Goal: Information Seeking & Learning: Learn about a topic

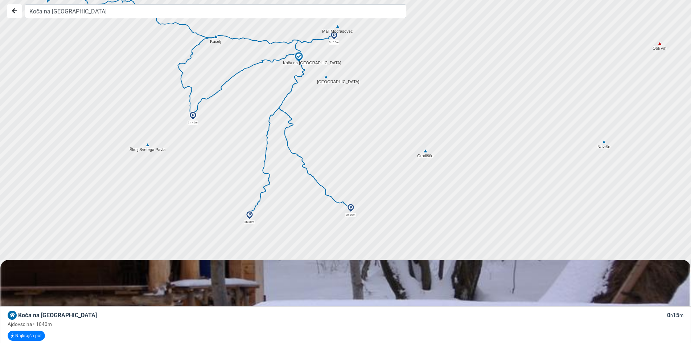
drag, startPoint x: 365, startPoint y: 202, endPoint x: 352, endPoint y: 135, distance: 68.0
click at [352, 135] on div at bounding box center [347, 171] width 835 height 411
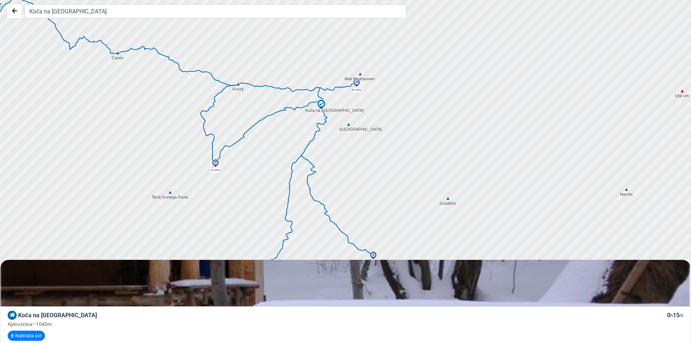
drag, startPoint x: 335, startPoint y: 95, endPoint x: 365, endPoint y: 139, distance: 53.3
click at [365, 139] on div at bounding box center [350, 171] width 835 height 411
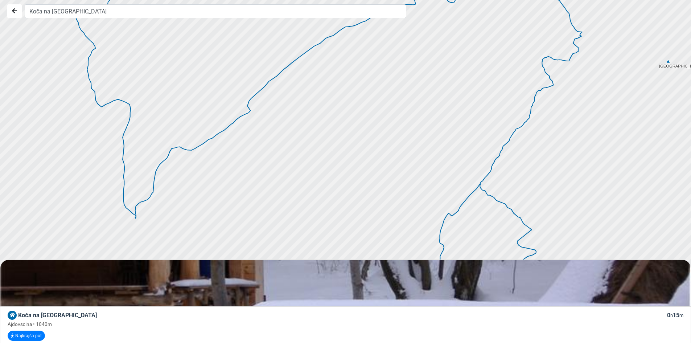
drag, startPoint x: 353, startPoint y: 132, endPoint x: 585, endPoint y: -32, distance: 283.4
click at [585, 0] on html "Koča na [GEOGRAPHIC_DATA] Koča na [GEOGRAPHIC_DATA] 0 h 15 m Ajdovščina • 1040m…" at bounding box center [345, 171] width 691 height 343
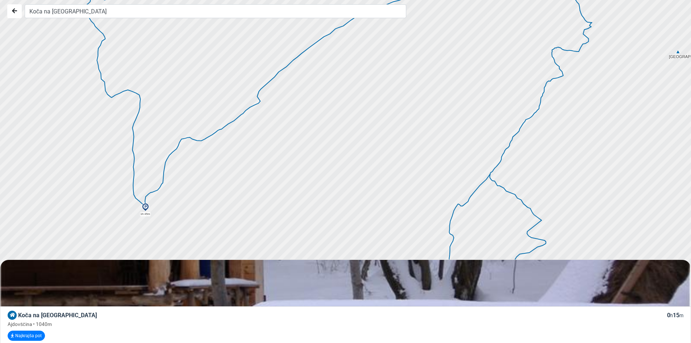
drag, startPoint x: 451, startPoint y: 80, endPoint x: 455, endPoint y: 73, distance: 8.6
click at [455, 73] on div at bounding box center [348, 170] width 835 height 411
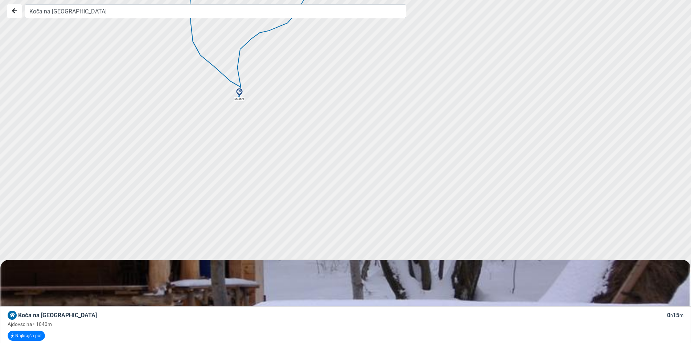
drag, startPoint x: 121, startPoint y: 183, endPoint x: 287, endPoint y: 127, distance: 175.2
click at [287, 127] on div at bounding box center [347, 171] width 835 height 411
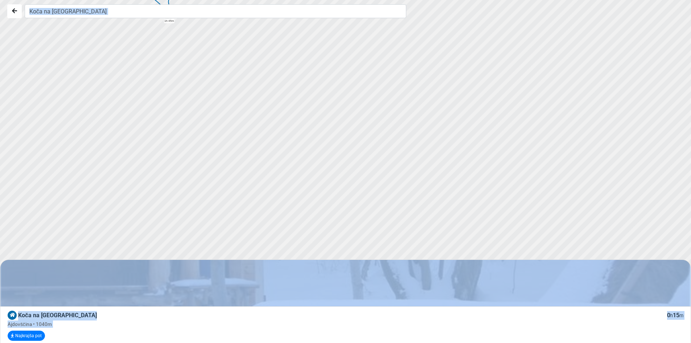
drag, startPoint x: 288, startPoint y: 20, endPoint x: 297, endPoint y: 126, distance: 106.3
click at [297, 126] on div "Koča na [GEOGRAPHIC_DATA] Koča na [GEOGRAPHIC_DATA] 0 h 15 m Ajdovščina • 1040m…" at bounding box center [345, 171] width 691 height 343
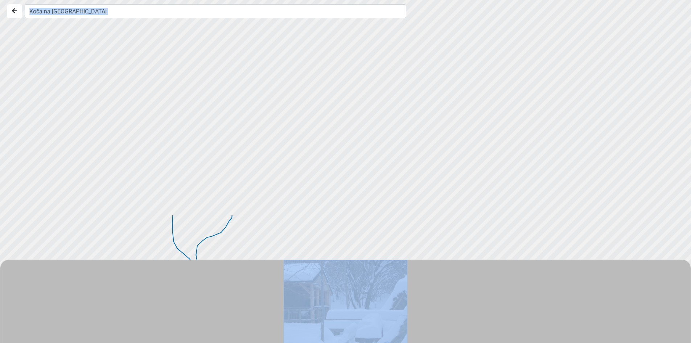
drag, startPoint x: 292, startPoint y: 106, endPoint x: 319, endPoint y: 360, distance: 255.3
click at [319, 342] on html "Koča na [GEOGRAPHIC_DATA] Koča na [GEOGRAPHIC_DATA] 0 h 15 m Ajdovščina • 1040m…" at bounding box center [345, 171] width 691 height 343
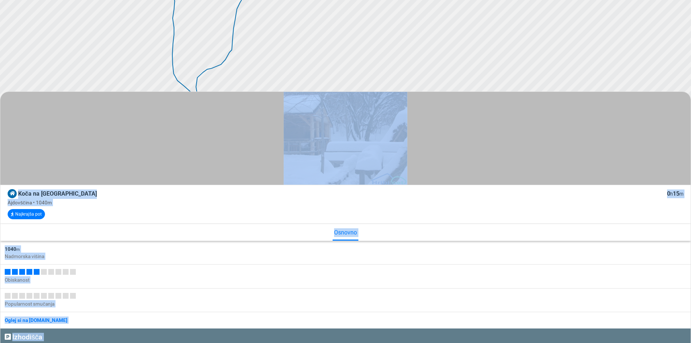
click at [595, 51] on div at bounding box center [347, 3] width 835 height 411
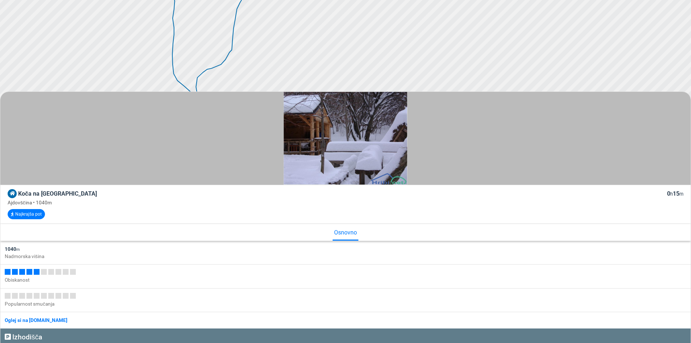
click at [150, 62] on div at bounding box center [347, 3] width 835 height 411
click at [33, 150] on div at bounding box center [345, 138] width 690 height 93
click at [588, 157] on div at bounding box center [345, 138] width 690 height 93
click at [36, 338] on h3 "Izhodišča" at bounding box center [345, 336] width 681 height 8
click at [146, 107] on div at bounding box center [346, 138] width 690 height 93
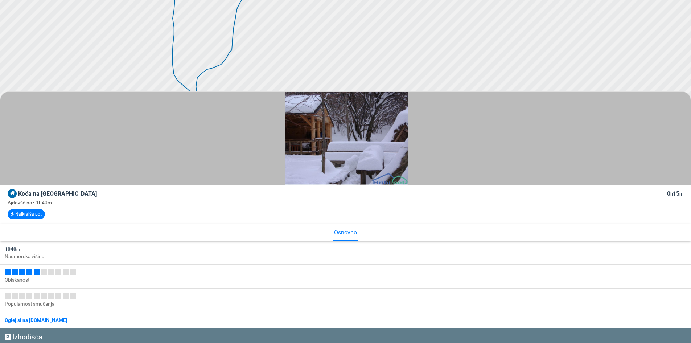
click at [147, 107] on div at bounding box center [346, 138] width 690 height 93
click at [414, 62] on div at bounding box center [347, 3] width 835 height 411
click at [352, 163] on img at bounding box center [346, 138] width 124 height 93
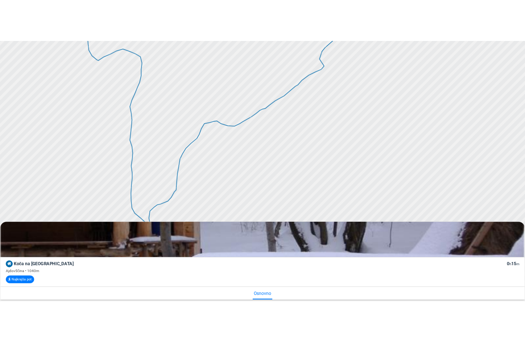
scroll to position [0, 0]
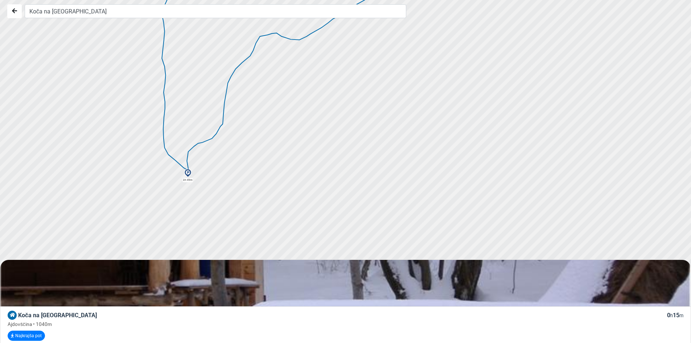
drag, startPoint x: 278, startPoint y: 206, endPoint x: 269, endPoint y: 111, distance: 95.4
click at [269, 111] on div at bounding box center [347, 171] width 835 height 411
click at [189, 176] on img at bounding box center [187, 173] width 9 height 9
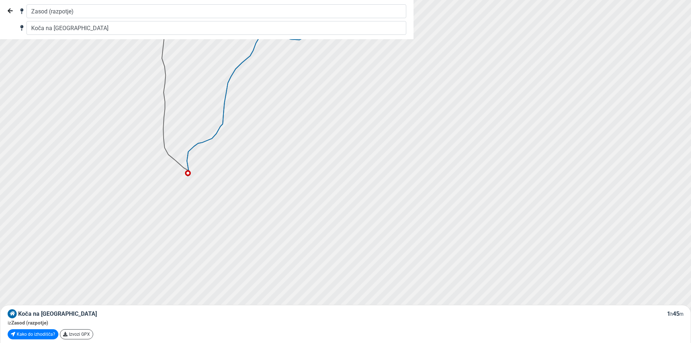
click at [189, 173] on img at bounding box center [188, 173] width 6 height 6
click at [37, 336] on link "Kako do izhodišča?" at bounding box center [33, 334] width 51 height 10
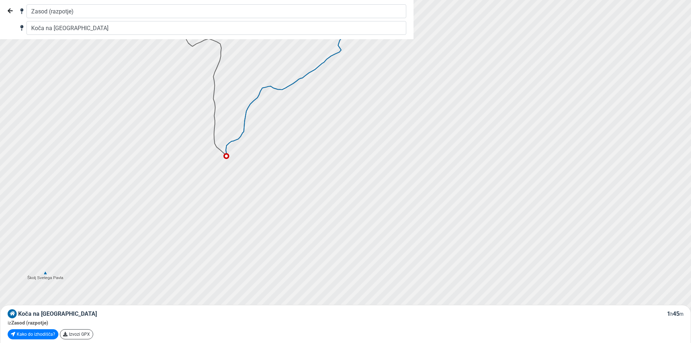
click at [285, 173] on div at bounding box center [347, 171] width 835 height 411
click at [13, 11] on button "Nazaj" at bounding box center [10, 11] width 15 height 14
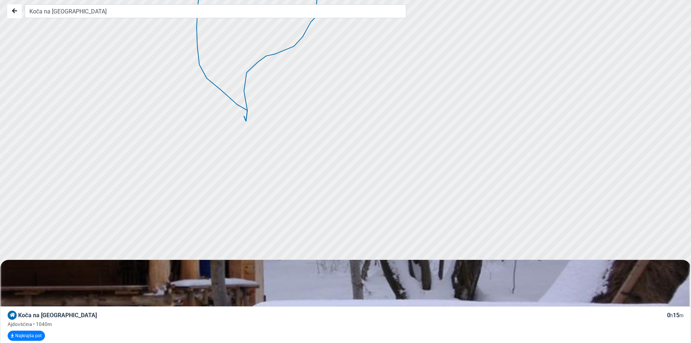
drag, startPoint x: 169, startPoint y: 102, endPoint x: 218, endPoint y: 277, distance: 181.5
click at [218, 277] on div "Koča na [GEOGRAPHIC_DATA] Koča na [GEOGRAPHIC_DATA] 0 h 15 m Ajdovščina • 1040m…" at bounding box center [345, 171] width 691 height 343
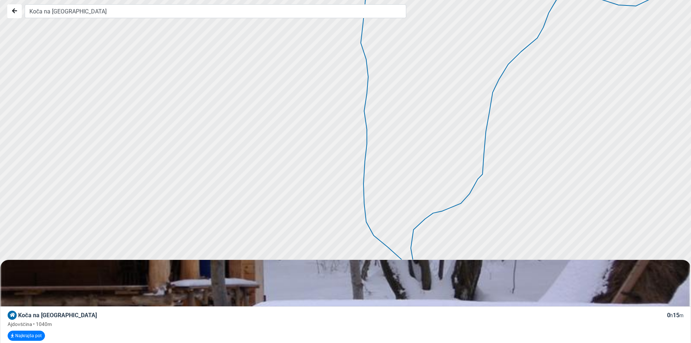
drag, startPoint x: 297, startPoint y: 97, endPoint x: 461, endPoint y: 252, distance: 225.7
click at [462, 253] on div at bounding box center [346, 169] width 835 height 411
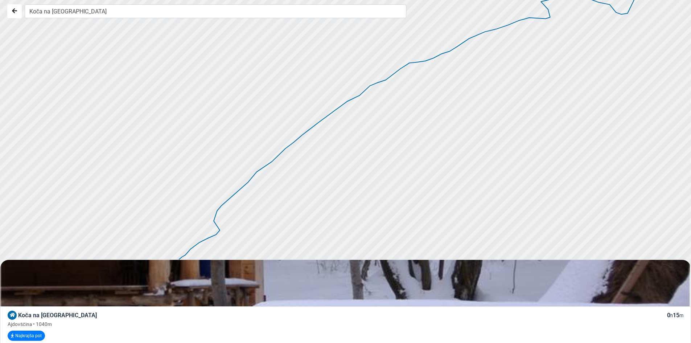
drag, startPoint x: 446, startPoint y: 151, endPoint x: 0, endPoint y: 333, distance: 481.7
click at [0, 334] on div "Koča na [GEOGRAPHIC_DATA] Koča na [GEOGRAPHIC_DATA] 0 h 15 m Ajdovščina • 1040m…" at bounding box center [345, 171] width 691 height 343
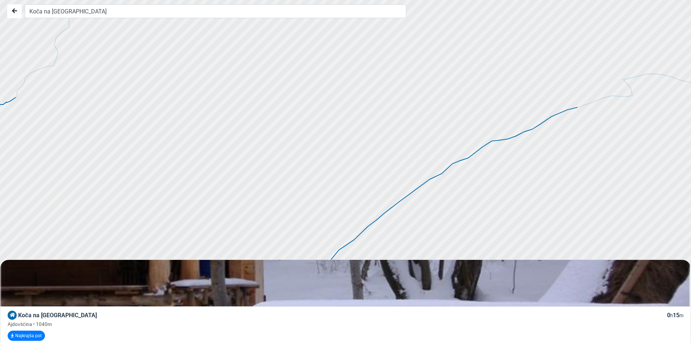
drag, startPoint x: 524, startPoint y: 152, endPoint x: 377, endPoint y: 317, distance: 220.3
click at [380, 332] on div "Koča na [GEOGRAPHIC_DATA] Koča na [GEOGRAPHIC_DATA] 0 h 15 m Ajdovščina • 1040m…" at bounding box center [345, 171] width 691 height 343
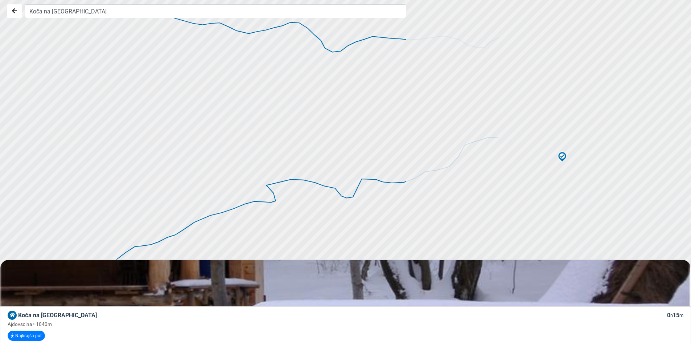
drag, startPoint x: 603, startPoint y: 171, endPoint x: 245, endPoint y: 272, distance: 371.8
click at [245, 272] on div "Koča na [GEOGRAPHIC_DATA] Koča na [GEOGRAPHIC_DATA] 0 h 15 m Ajdovščina • 1040m…" at bounding box center [345, 171] width 691 height 343
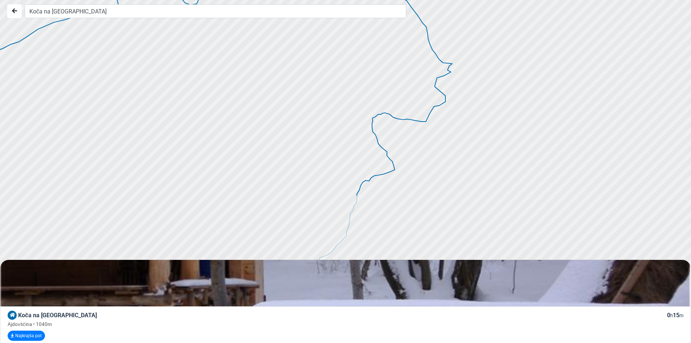
drag, startPoint x: 628, startPoint y: 222, endPoint x: 469, endPoint y: 25, distance: 253.2
click at [469, 25] on div at bounding box center [327, 149] width 835 height 411
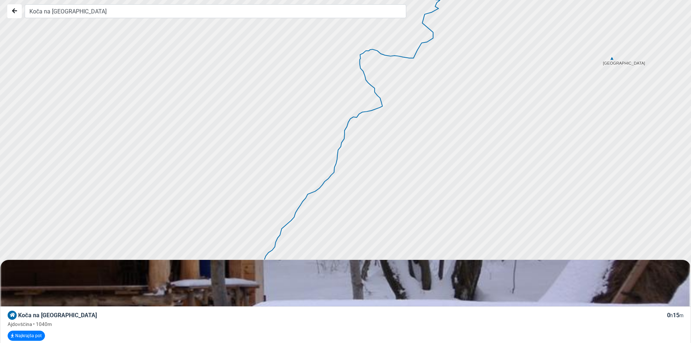
drag, startPoint x: 471, startPoint y: 132, endPoint x: 509, endPoint y: -29, distance: 165.9
click at [509, 0] on html "Koča na [GEOGRAPHIC_DATA] Koča na [GEOGRAPHIC_DATA] 0 h 15 m Ajdovščina • 1040m…" at bounding box center [345, 171] width 691 height 343
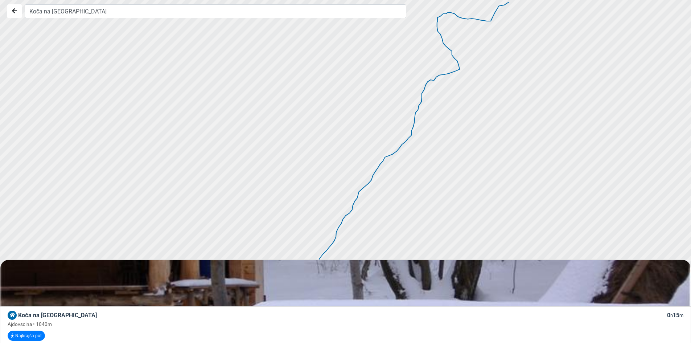
drag, startPoint x: 460, startPoint y: 128, endPoint x: 495, endPoint y: 205, distance: 84.7
click at [495, 205] on div at bounding box center [347, 173] width 835 height 411
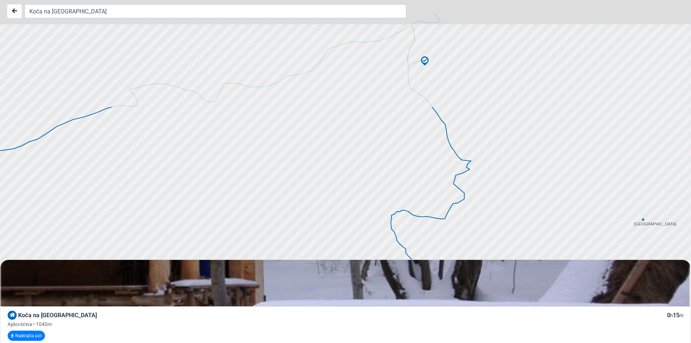
drag, startPoint x: 494, startPoint y: 80, endPoint x: 446, endPoint y: 277, distance: 202.6
click at [443, 297] on div "Koča na [GEOGRAPHIC_DATA] Koča na [GEOGRAPHIC_DATA] 0 h 15 m Ajdovščina • 1040m…" at bounding box center [345, 171] width 691 height 343
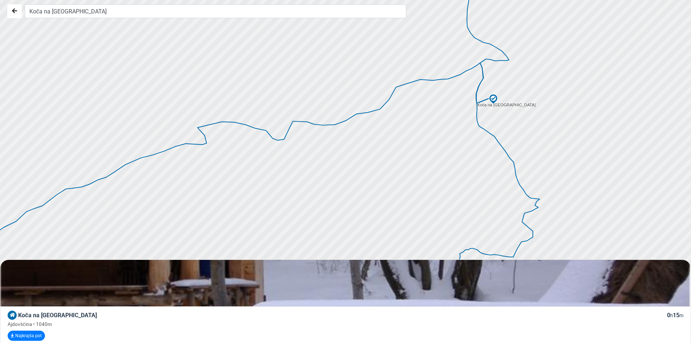
drag, startPoint x: 486, startPoint y: 140, endPoint x: 561, endPoint y: 157, distance: 76.7
click at [561, 157] on div at bounding box center [347, 171] width 835 height 411
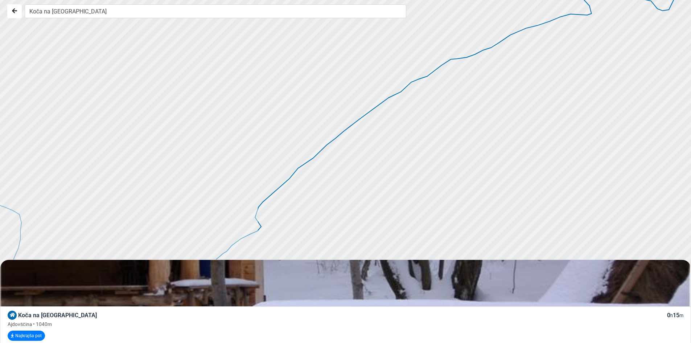
drag, startPoint x: 278, startPoint y: 198, endPoint x: 665, endPoint y: 66, distance: 408.0
click at [665, 66] on div at bounding box center [347, 171] width 835 height 411
click at [333, 141] on icon at bounding box center [307, 164] width 90 height 78
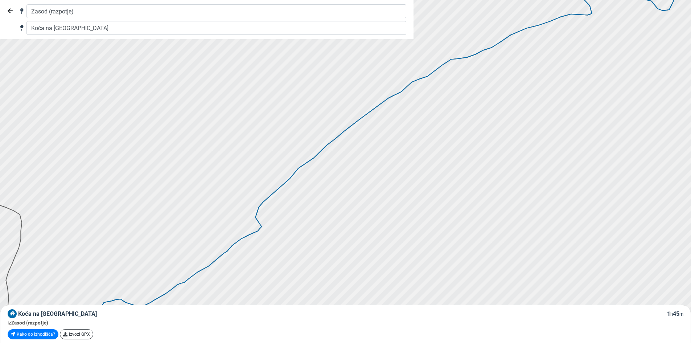
click at [334, 141] on icon at bounding box center [307, 164] width 90 height 78
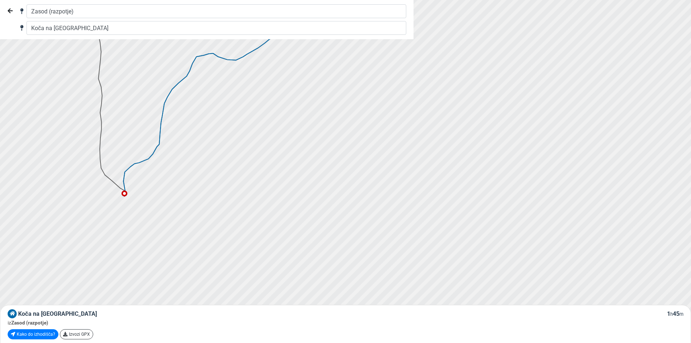
drag, startPoint x: 203, startPoint y: 270, endPoint x: 211, endPoint y: 115, distance: 154.6
click at [295, 28] on div "Zasod (razpotje) Koča na [GEOGRAPHIC_DATA] na [GEOGRAPHIC_DATA] 1 h 45 m iz [GE…" at bounding box center [345, 171] width 691 height 343
click at [155, 150] on icon at bounding box center [141, 168] width 36 height 56
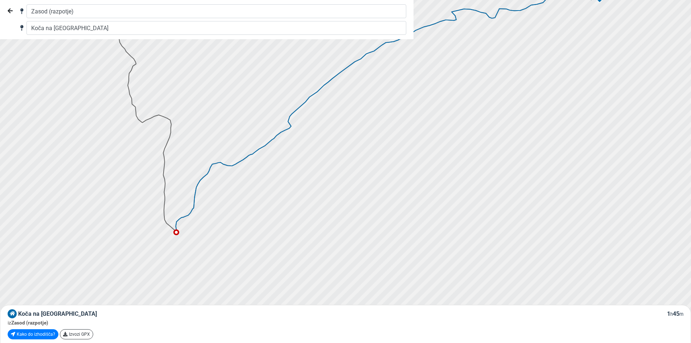
drag, startPoint x: 329, startPoint y: 154, endPoint x: 176, endPoint y: 329, distance: 232.0
click at [176, 329] on div "Zasod (razpotje) Koča na [GEOGRAPHIC_DATA] na [GEOGRAPHIC_DATA] 1 h 45 m iz [GE…" at bounding box center [345, 171] width 691 height 343
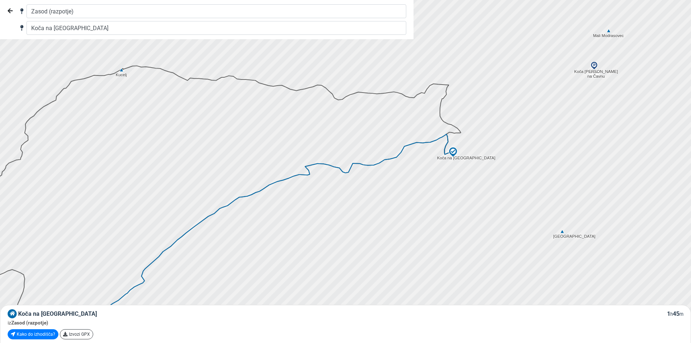
click at [451, 153] on img at bounding box center [452, 151] width 11 height 11
click at [455, 149] on img at bounding box center [452, 151] width 11 height 11
click at [593, 66] on img at bounding box center [594, 65] width 9 height 9
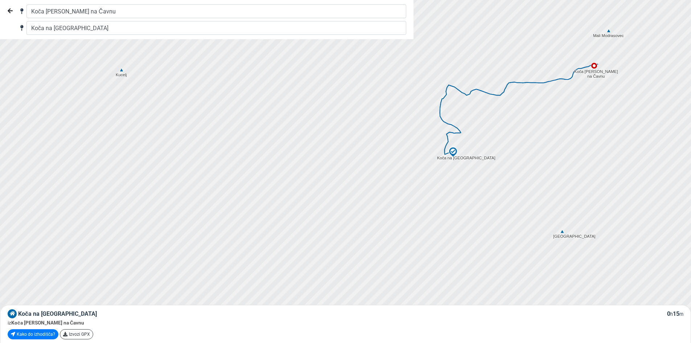
click at [449, 85] on icon at bounding box center [450, 119] width 21 height 69
click at [593, 65] on img at bounding box center [594, 66] width 6 height 6
click at [449, 85] on icon at bounding box center [482, 88] width 67 height 13
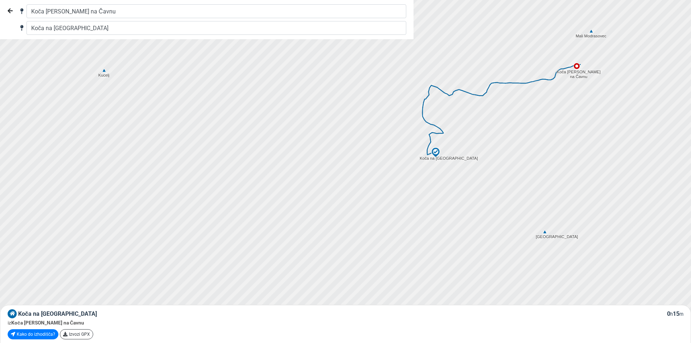
drag, startPoint x: 453, startPoint y: 149, endPoint x: 435, endPoint y: 150, distance: 17.8
click at [435, 150] on img at bounding box center [435, 152] width 11 height 11
click at [103, 71] on img at bounding box center [104, 70] width 7 height 7
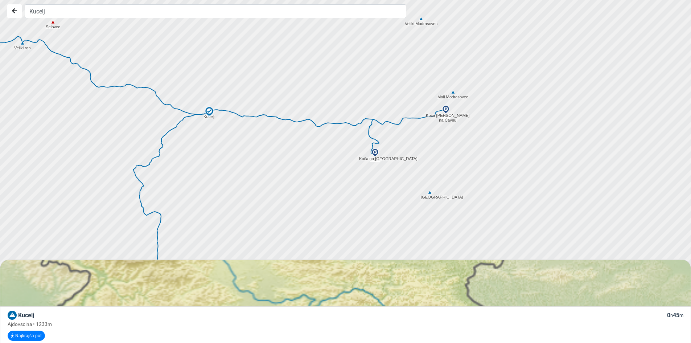
click at [446, 107] on img at bounding box center [445, 109] width 9 height 9
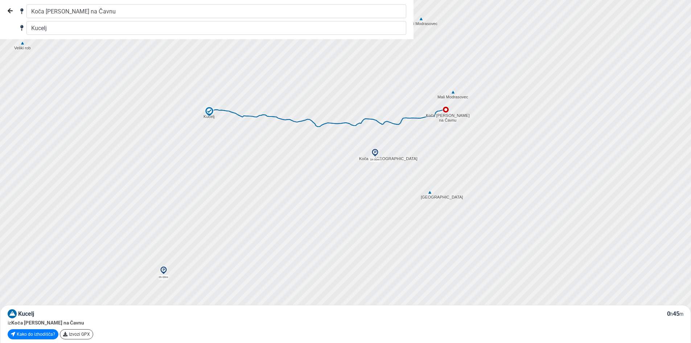
click at [163, 268] on img at bounding box center [163, 270] width 9 height 9
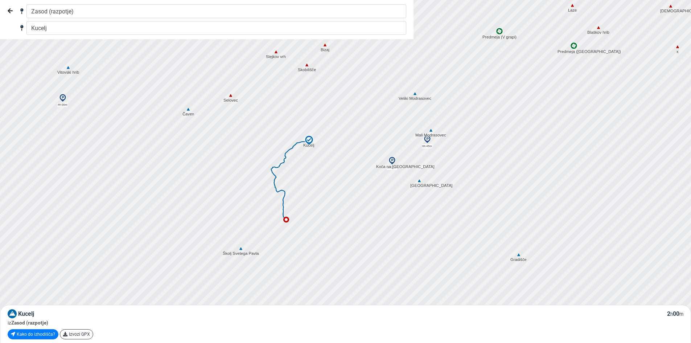
click at [187, 108] on img at bounding box center [188, 109] width 7 height 7
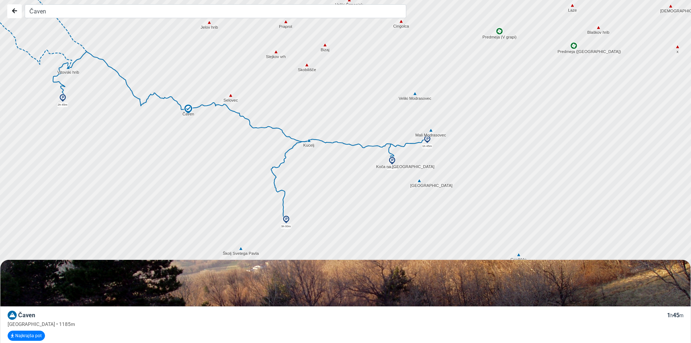
click at [310, 139] on img at bounding box center [309, 140] width 7 height 7
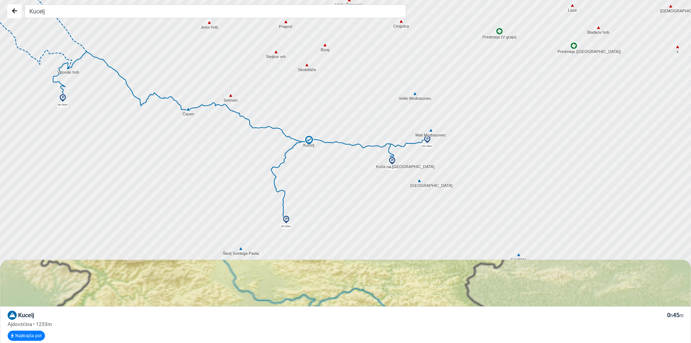
click at [309, 139] on img at bounding box center [308, 140] width 11 height 11
click at [317, 157] on div at bounding box center [347, 171] width 835 height 411
click at [189, 111] on img at bounding box center [188, 109] width 7 height 7
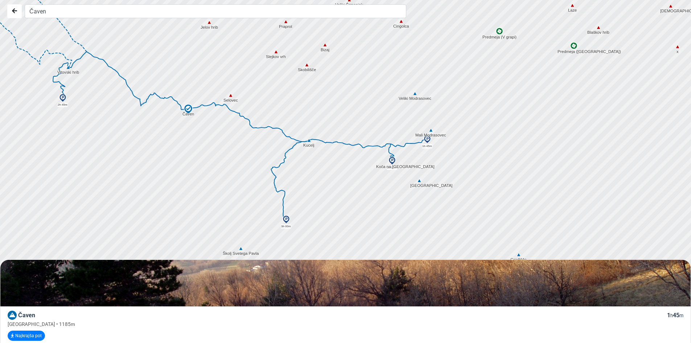
click at [312, 145] on div at bounding box center [347, 171] width 835 height 411
click at [309, 141] on img at bounding box center [309, 140] width 7 height 7
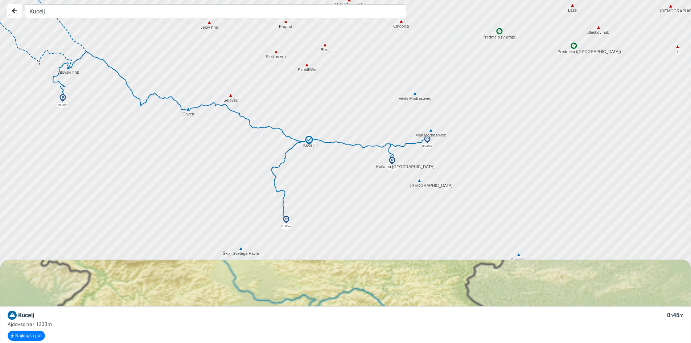
click at [189, 110] on img at bounding box center [188, 109] width 7 height 7
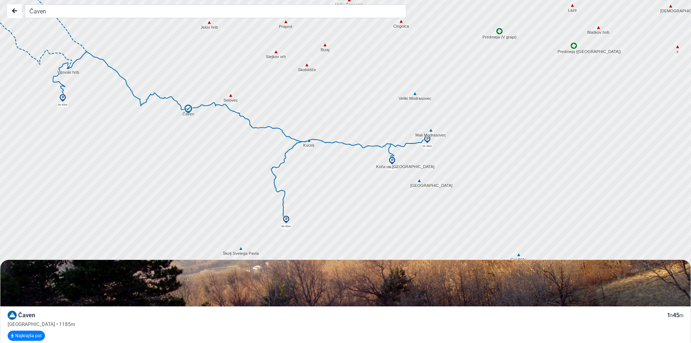
click at [309, 139] on img at bounding box center [309, 140] width 7 height 7
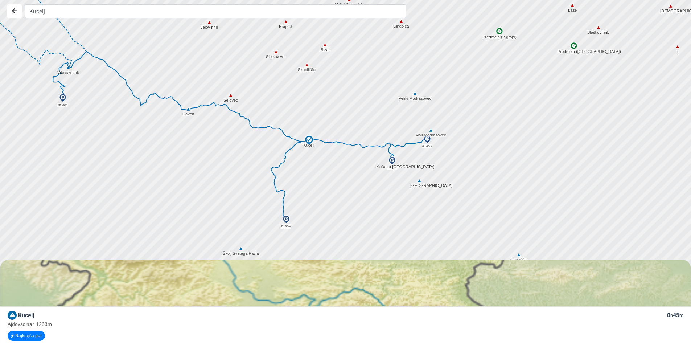
click at [349, 185] on div at bounding box center [347, 171] width 835 height 411
click at [390, 164] on img at bounding box center [392, 160] width 9 height 9
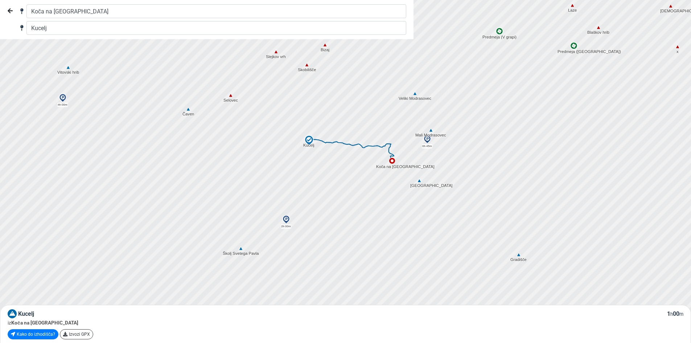
click at [391, 162] on img at bounding box center [392, 161] width 6 height 6
click at [285, 216] on img at bounding box center [286, 219] width 9 height 9
click at [391, 161] on img at bounding box center [392, 160] width 9 height 9
click at [391, 161] on img at bounding box center [392, 161] width 6 height 6
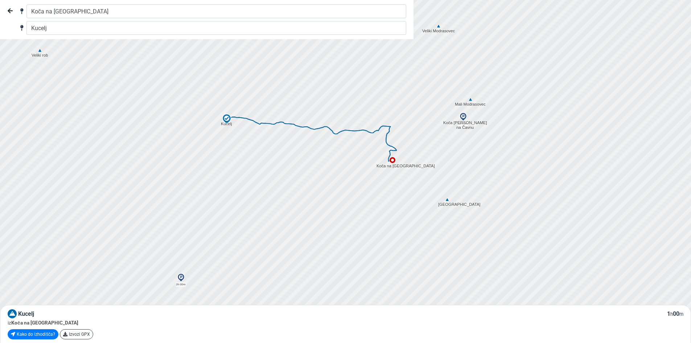
click at [180, 277] on img at bounding box center [181, 277] width 9 height 9
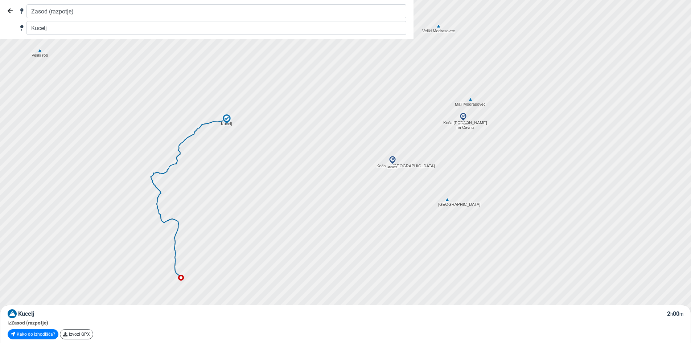
click at [392, 162] on img at bounding box center [392, 160] width 9 height 9
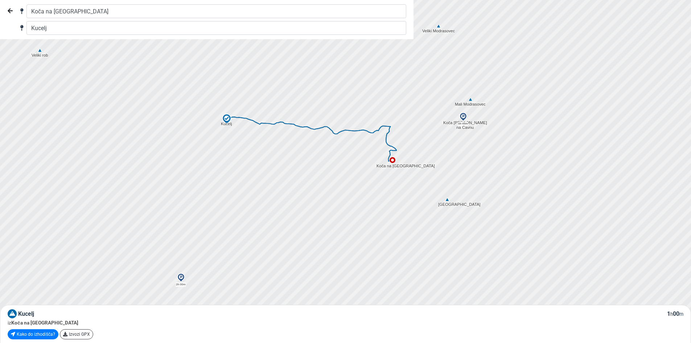
click at [392, 162] on img at bounding box center [392, 160] width 6 height 6
click at [182, 276] on img at bounding box center [181, 277] width 9 height 9
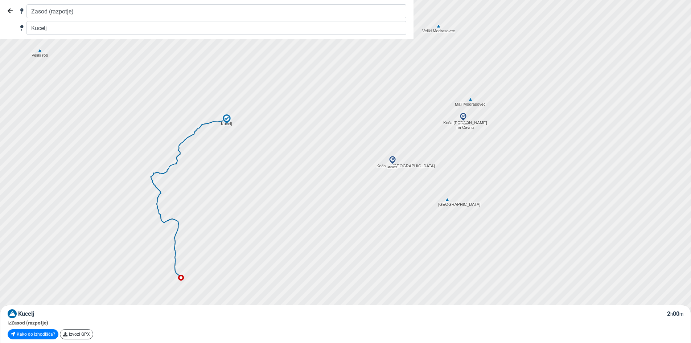
click at [182, 276] on img at bounding box center [181, 277] width 6 height 6
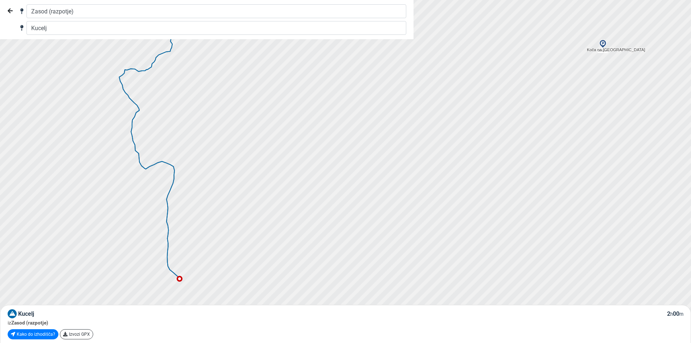
click at [181, 277] on img at bounding box center [180, 279] width 6 height 6
click at [602, 47] on img at bounding box center [602, 44] width 9 height 9
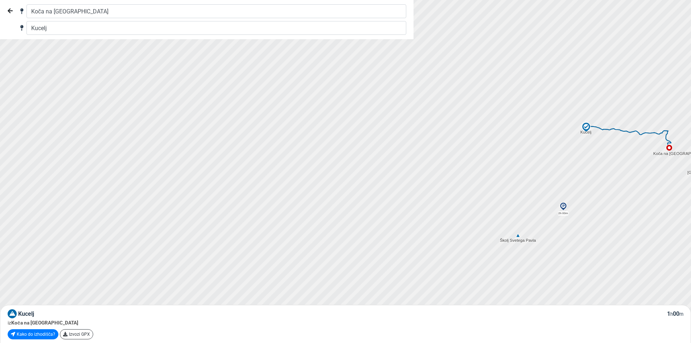
drag, startPoint x: 551, startPoint y: 49, endPoint x: 580, endPoint y: 153, distance: 108.1
click at [580, 153] on div at bounding box center [347, 171] width 835 height 411
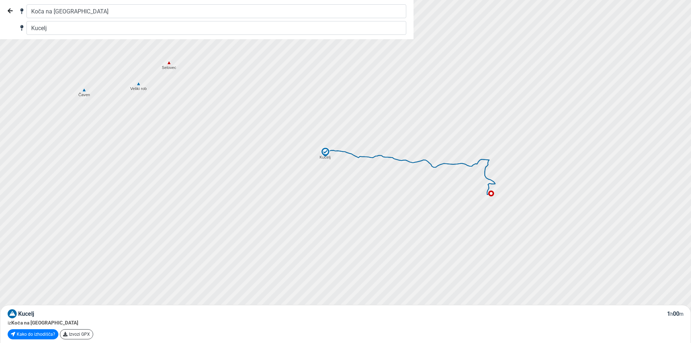
drag, startPoint x: 599, startPoint y: 154, endPoint x: 263, endPoint y: 171, distance: 336.5
click at [263, 171] on div at bounding box center [347, 171] width 835 height 411
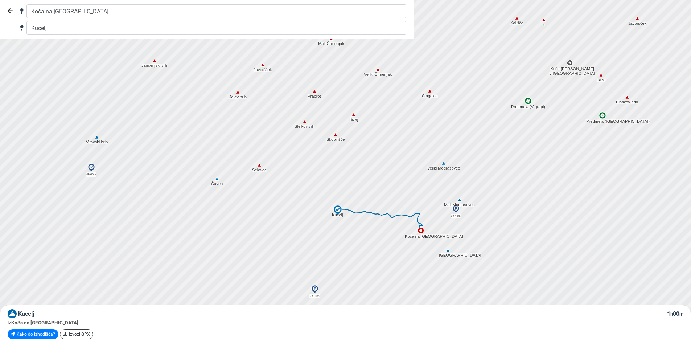
click at [314, 291] on img at bounding box center [314, 289] width 9 height 9
click at [219, 181] on img at bounding box center [217, 178] width 7 height 7
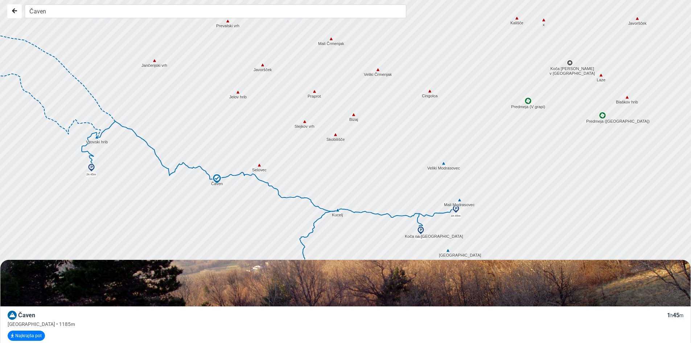
click at [306, 252] on div at bounding box center [347, 171] width 835 height 411
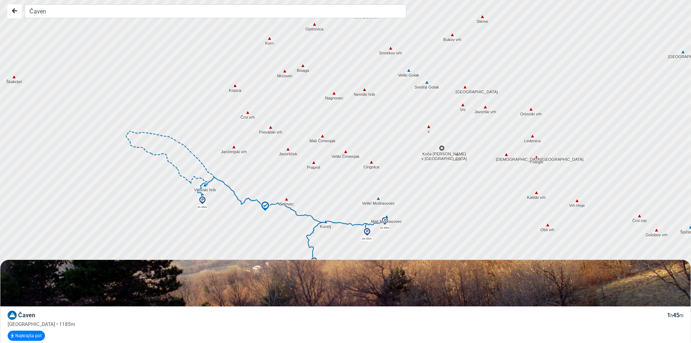
click at [473, 230] on div at bounding box center [347, 171] width 835 height 411
click at [216, 235] on div at bounding box center [347, 171] width 835 height 411
click at [288, 226] on div at bounding box center [347, 171] width 835 height 411
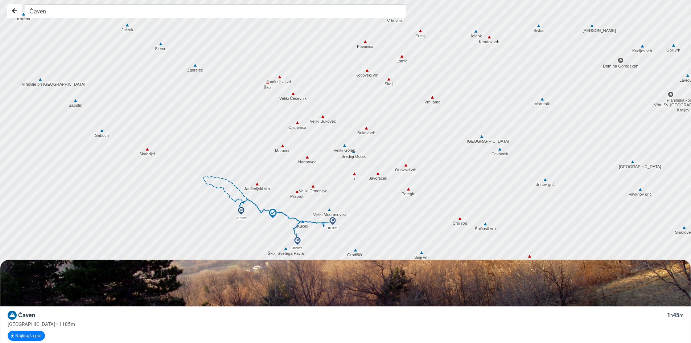
click at [337, 239] on div at bounding box center [347, 171] width 835 height 411
click at [274, 243] on div at bounding box center [347, 171] width 835 height 411
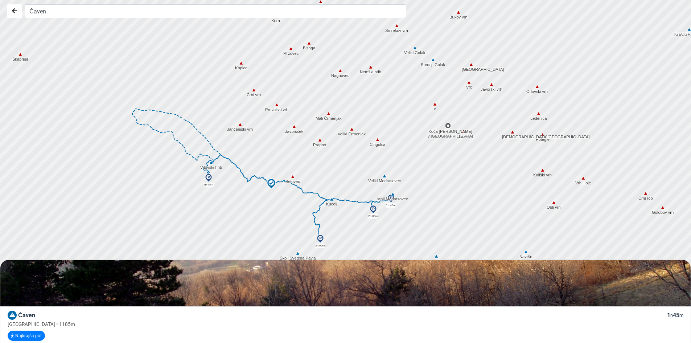
click at [321, 238] on img at bounding box center [320, 238] width 9 height 9
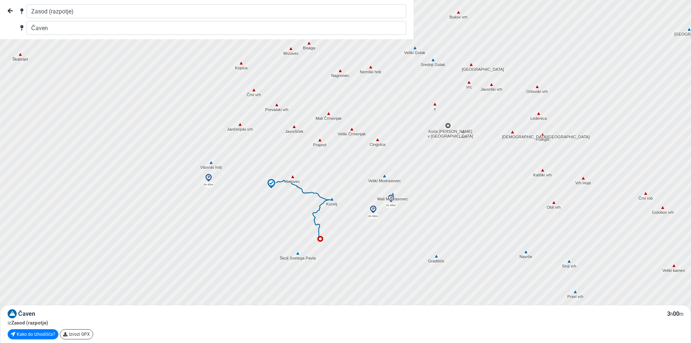
click at [298, 222] on div at bounding box center [347, 171] width 835 height 411
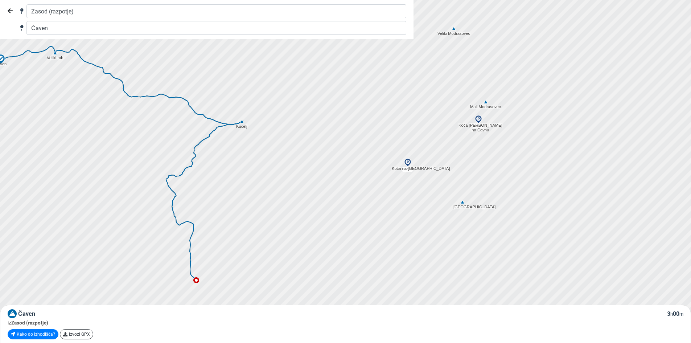
drag, startPoint x: 378, startPoint y: 222, endPoint x: 202, endPoint y: 192, distance: 179.0
click at [202, 192] on div at bounding box center [347, 171] width 835 height 411
click at [243, 122] on img at bounding box center [242, 121] width 7 height 7
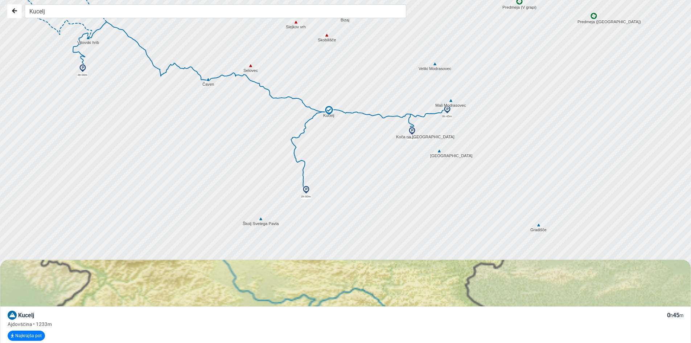
click at [306, 196] on div at bounding box center [347, 171] width 835 height 411
click at [307, 195] on div at bounding box center [347, 171] width 835 height 411
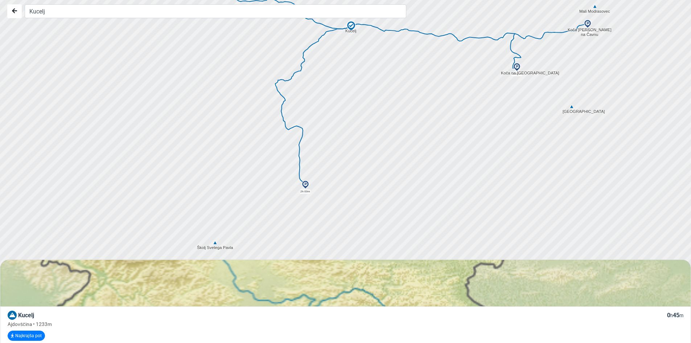
click at [344, 187] on div at bounding box center [347, 171] width 835 height 411
click at [304, 182] on img at bounding box center [305, 184] width 9 height 9
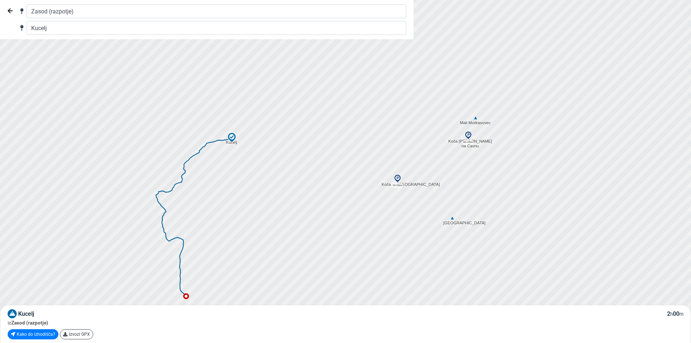
drag, startPoint x: 429, startPoint y: 154, endPoint x: 326, endPoint y: 254, distance: 143.6
click at [326, 254] on div at bounding box center [347, 171] width 835 height 411
click at [467, 143] on div at bounding box center [347, 171] width 835 height 411
click at [467, 132] on img at bounding box center [468, 135] width 9 height 9
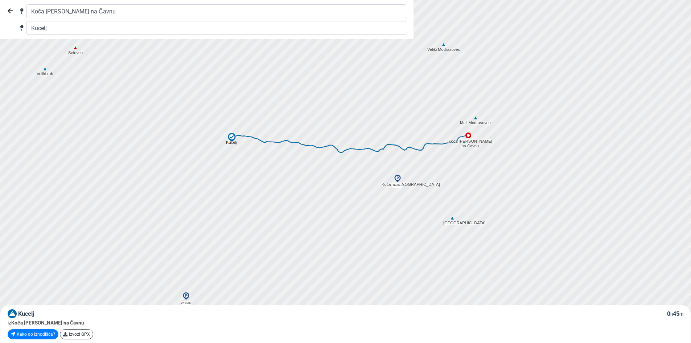
click at [186, 292] on img at bounding box center [186, 296] width 9 height 9
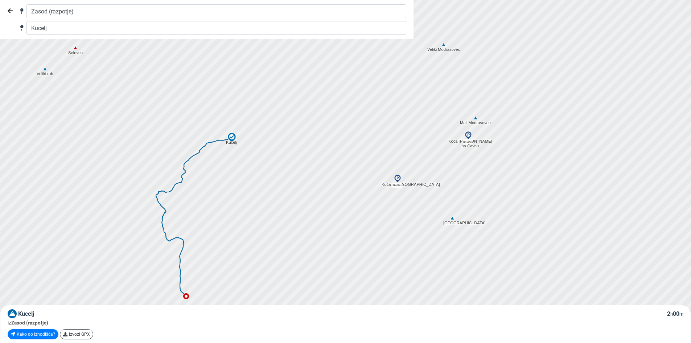
click at [469, 137] on img at bounding box center [468, 135] width 9 height 9
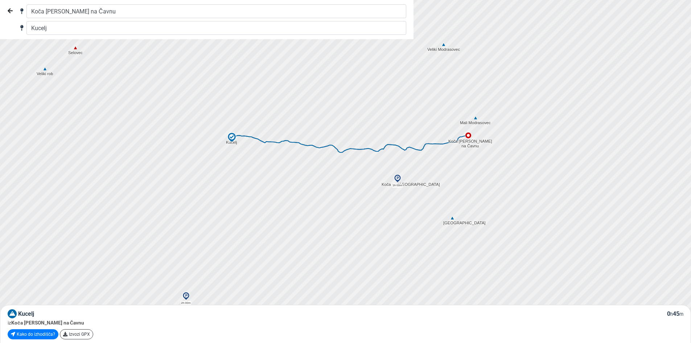
click at [183, 296] on img at bounding box center [186, 296] width 9 height 9
click at [183, 296] on img at bounding box center [186, 296] width 6 height 6
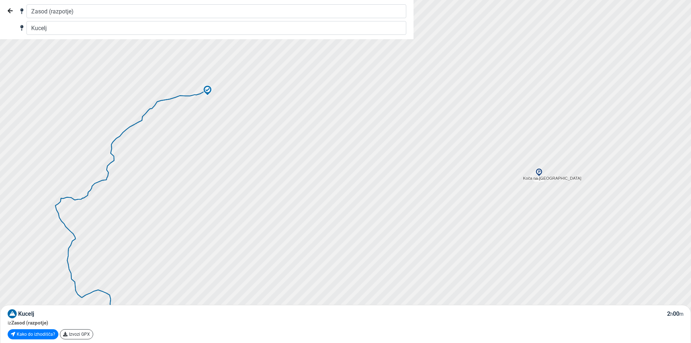
drag, startPoint x: 281, startPoint y: 158, endPoint x: 208, endPoint y: 273, distance: 135.9
click at [208, 273] on div at bounding box center [347, 171] width 835 height 411
click at [679, 86] on img at bounding box center [679, 86] width 9 height 9
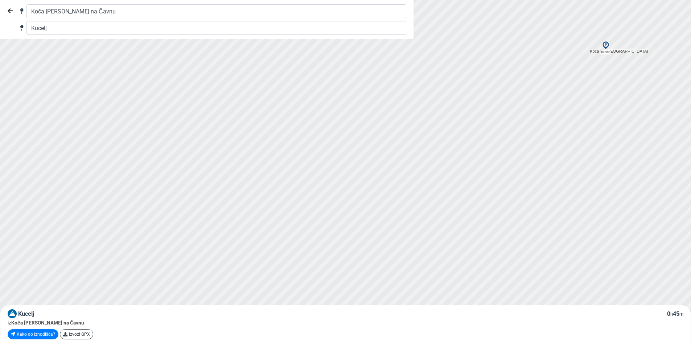
drag, startPoint x: 240, startPoint y: 232, endPoint x: 306, endPoint y: 105, distance: 143.0
click at [306, 105] on div at bounding box center [347, 171] width 835 height 411
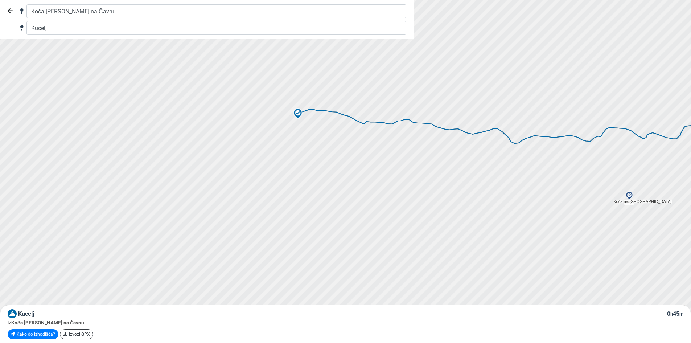
drag, startPoint x: 338, startPoint y: 186, endPoint x: 366, endPoint y: 360, distance: 175.6
click at [366, 342] on html "Koča [PERSON_NAME] na Čavnu Kucelj Kucelj 0 h 45 m iz Koča [PERSON_NAME] na Čav…" at bounding box center [345, 171] width 691 height 343
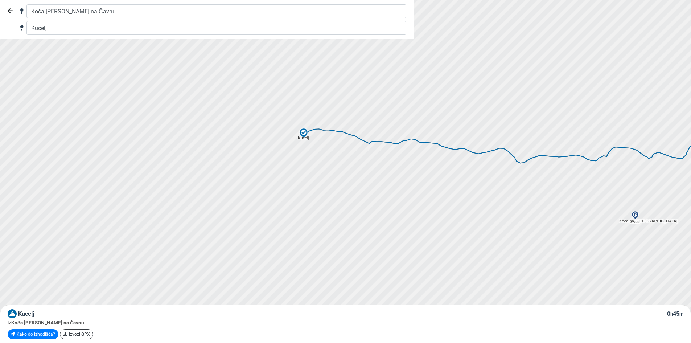
click at [305, 133] on img at bounding box center [303, 133] width 11 height 11
click at [303, 132] on img at bounding box center [303, 133] width 11 height 11
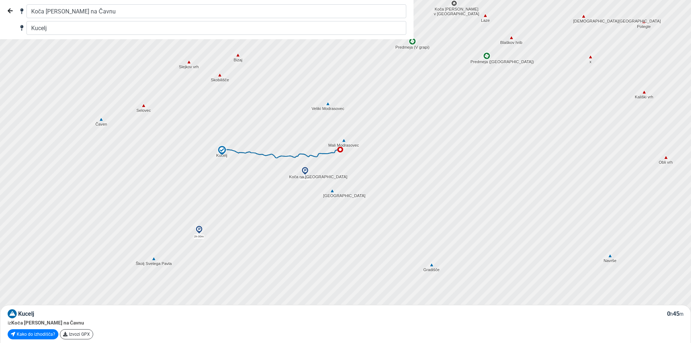
drag, startPoint x: 309, startPoint y: 253, endPoint x: 149, endPoint y: 226, distance: 162.2
click at [287, 178] on div at bounding box center [347, 171] width 835 height 411
click at [199, 232] on img at bounding box center [199, 229] width 9 height 9
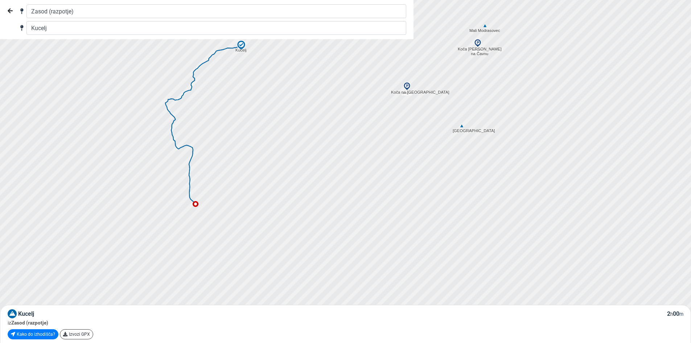
drag, startPoint x: 379, startPoint y: 239, endPoint x: 416, endPoint y: 162, distance: 85.1
click at [415, 159] on div at bounding box center [347, 171] width 835 height 411
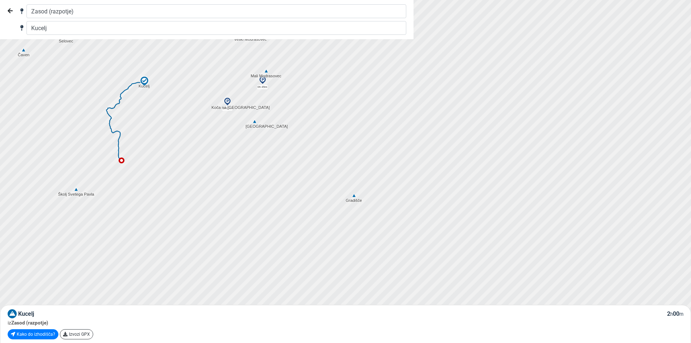
drag, startPoint x: 412, startPoint y: 219, endPoint x: 231, endPoint y: 204, distance: 181.5
click at [231, 204] on div at bounding box center [347, 171] width 835 height 411
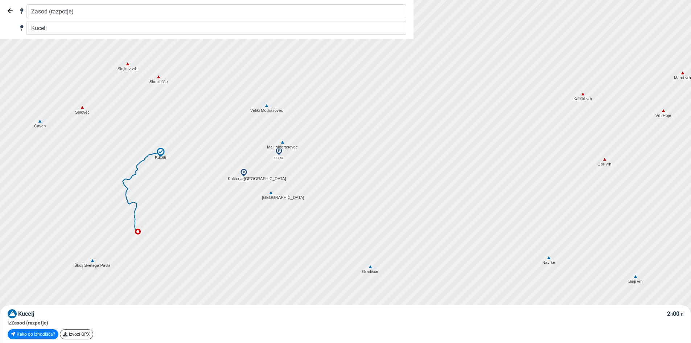
drag, startPoint x: 500, startPoint y: 224, endPoint x: 619, endPoint y: 310, distance: 146.1
click at [619, 310] on div "Zasod (razpotje) Kucelj Kucelj 2 h 00 m iz [GEOGRAPHIC_DATA] (razpotje) Kako do…" at bounding box center [345, 171] width 691 height 343
click at [279, 149] on img at bounding box center [278, 151] width 9 height 9
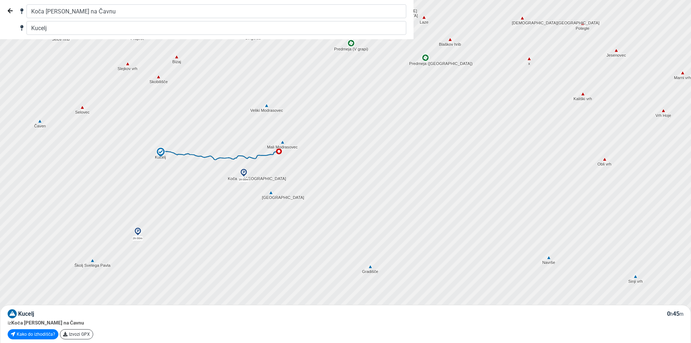
click at [282, 142] on img at bounding box center [282, 142] width 7 height 7
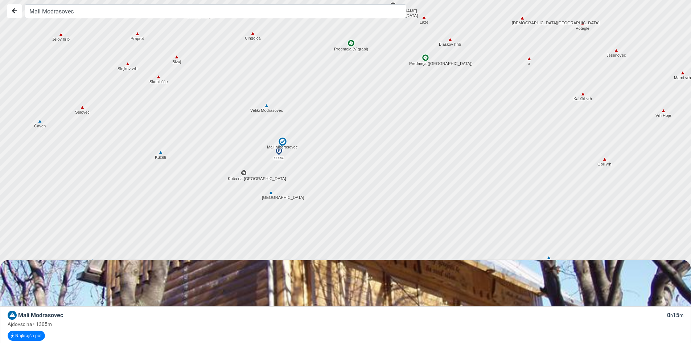
click at [160, 153] on img at bounding box center [160, 152] width 7 height 7
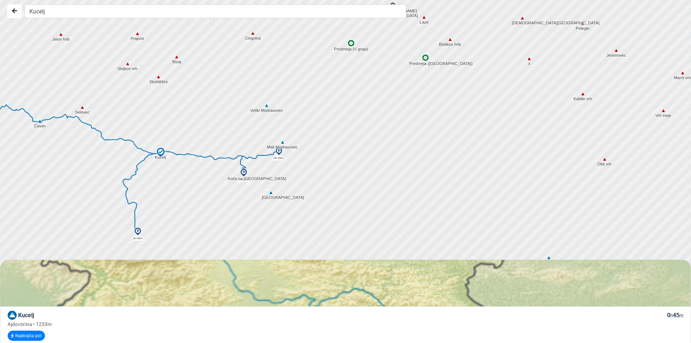
click at [277, 151] on img at bounding box center [278, 151] width 9 height 9
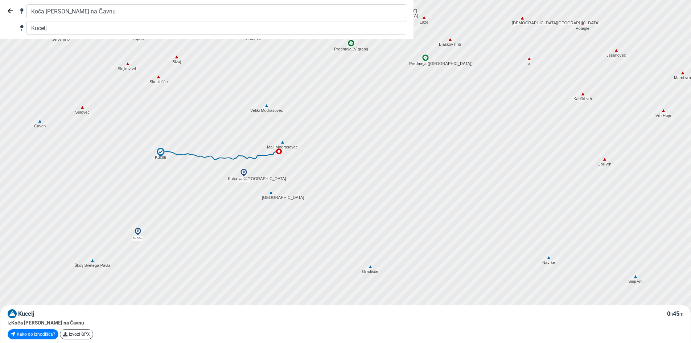
click at [266, 107] on img at bounding box center [266, 105] width 7 height 7
click at [265, 106] on img at bounding box center [266, 106] width 7 height 7
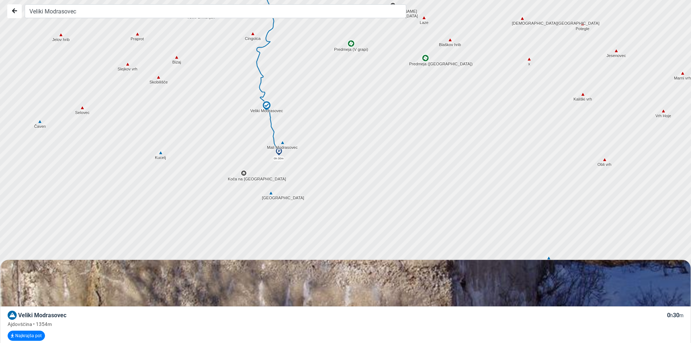
click at [266, 104] on img at bounding box center [266, 105] width 11 height 11
click at [292, 127] on div at bounding box center [347, 171] width 835 height 411
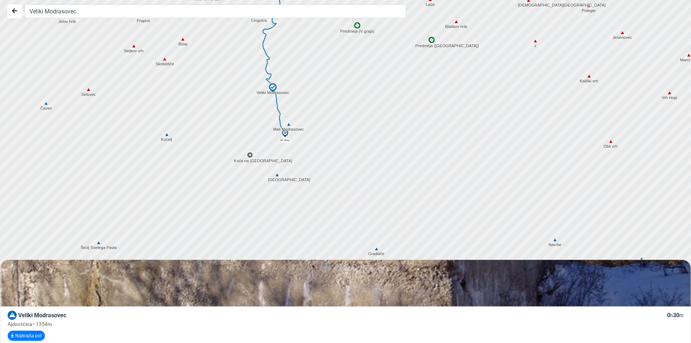
drag, startPoint x: 330, startPoint y: 108, endPoint x: 334, endPoint y: 91, distance: 18.0
click at [334, 91] on div at bounding box center [347, 171] width 835 height 411
click at [297, 97] on div at bounding box center [347, 171] width 835 height 411
click at [323, 144] on div at bounding box center [347, 171] width 835 height 411
click at [285, 130] on img at bounding box center [285, 131] width 9 height 9
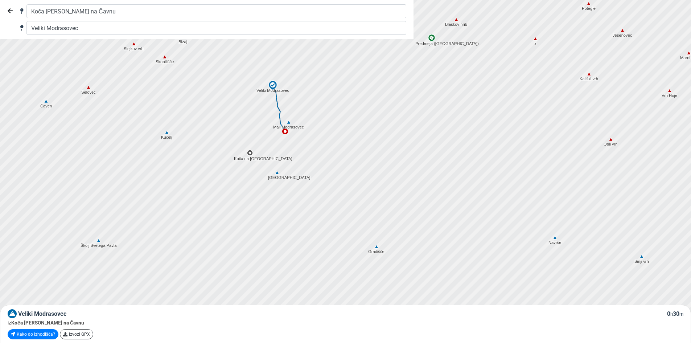
click at [284, 130] on img at bounding box center [285, 131] width 6 height 6
click at [286, 132] on img at bounding box center [285, 131] width 6 height 6
click at [252, 154] on img at bounding box center [250, 152] width 7 height 7
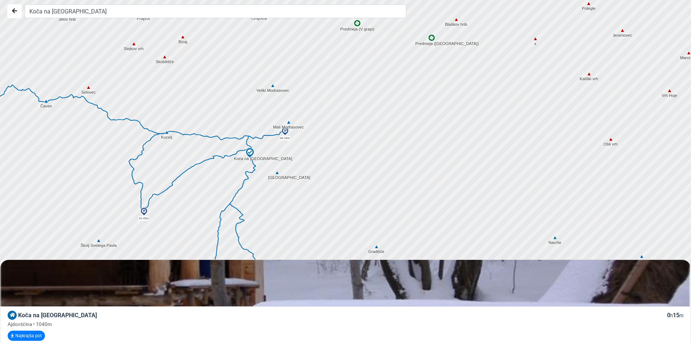
click at [252, 154] on img at bounding box center [249, 152] width 11 height 11
click at [306, 147] on div at bounding box center [347, 171] width 835 height 411
click at [283, 132] on img at bounding box center [285, 131] width 9 height 9
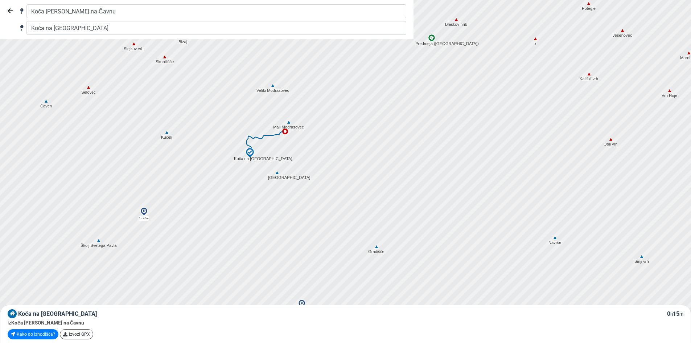
click at [277, 172] on img at bounding box center [277, 172] width 7 height 7
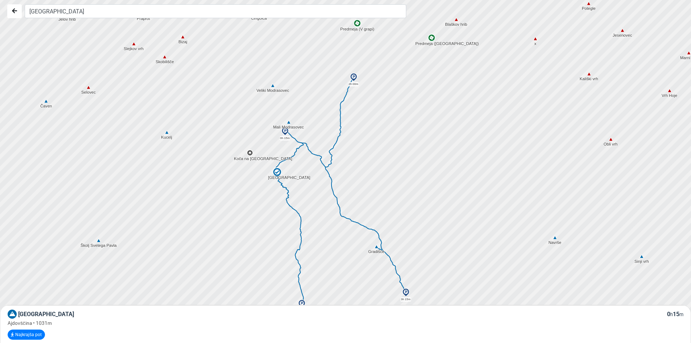
click at [248, 153] on img at bounding box center [250, 152] width 7 height 7
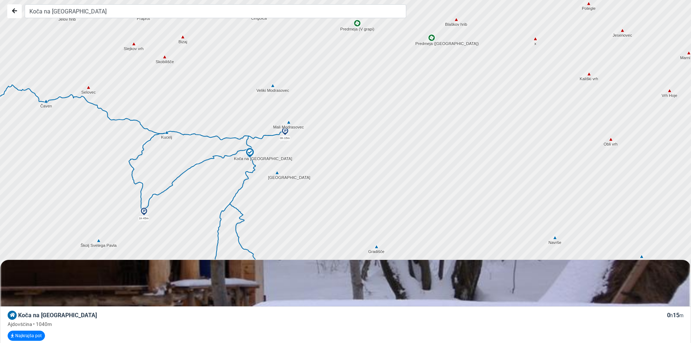
click at [276, 171] on img at bounding box center [277, 172] width 7 height 7
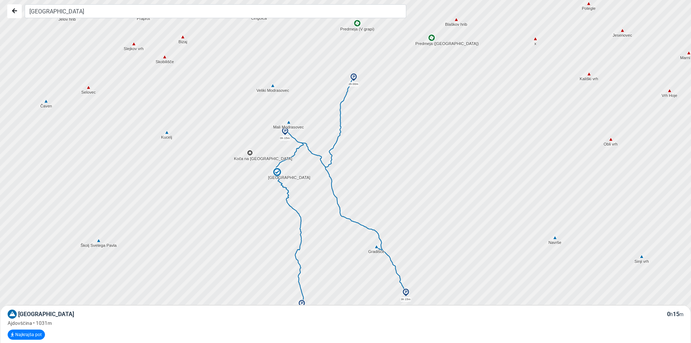
click at [276, 171] on img at bounding box center [277, 172] width 11 height 11
click at [249, 155] on img at bounding box center [250, 152] width 7 height 7
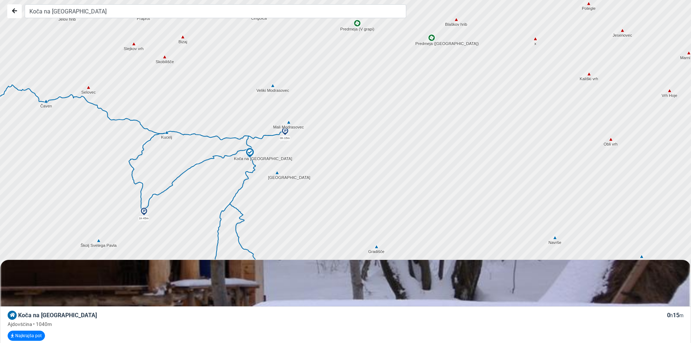
click at [275, 172] on img at bounding box center [277, 172] width 7 height 7
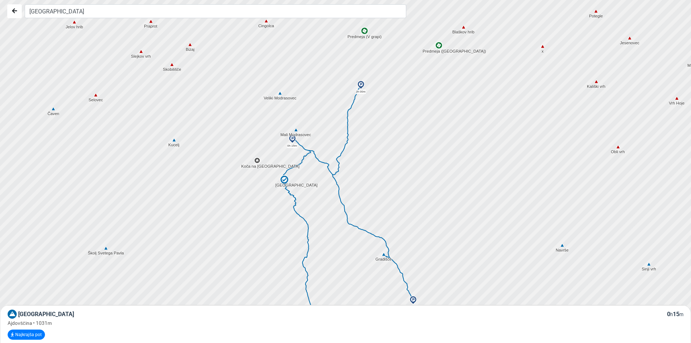
drag, startPoint x: 253, startPoint y: 157, endPoint x: 261, endPoint y: 166, distance: 12.6
click at [261, 166] on div at bounding box center [347, 171] width 835 height 411
click at [257, 162] on img at bounding box center [257, 160] width 7 height 7
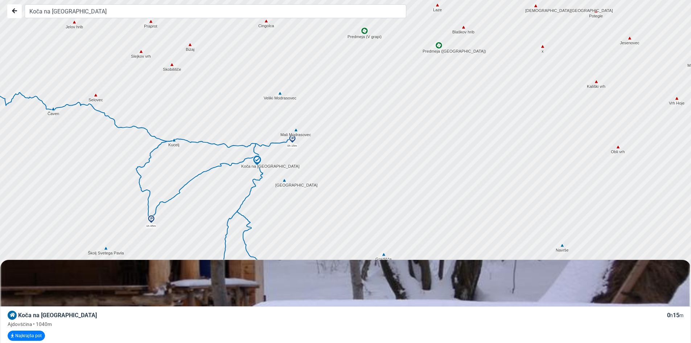
click at [281, 179] on img at bounding box center [284, 180] width 7 height 7
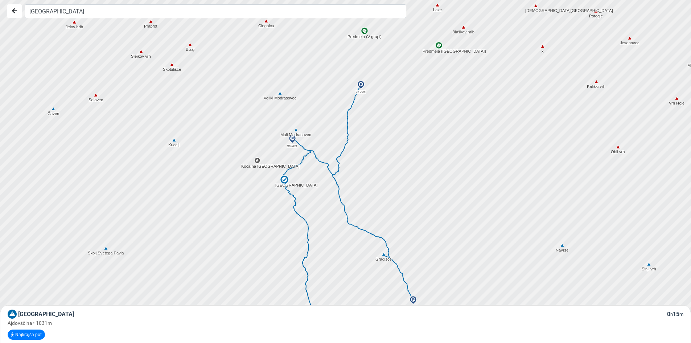
click at [257, 163] on img at bounding box center [257, 160] width 7 height 7
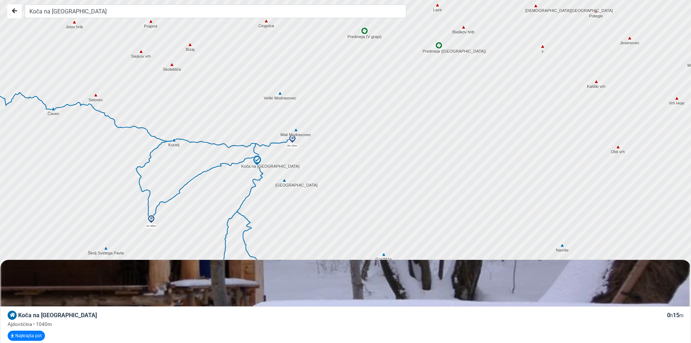
click at [257, 162] on img at bounding box center [257, 160] width 11 height 11
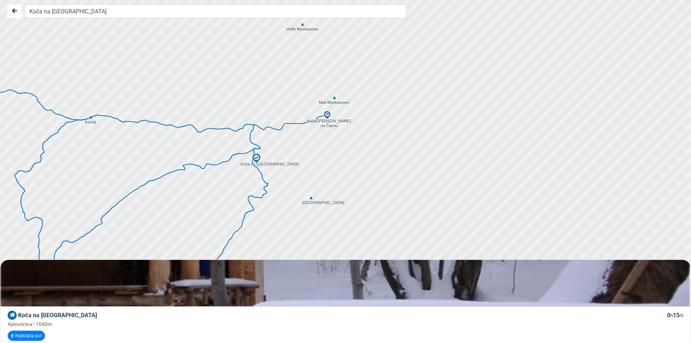
click at [309, 197] on img at bounding box center [311, 197] width 7 height 7
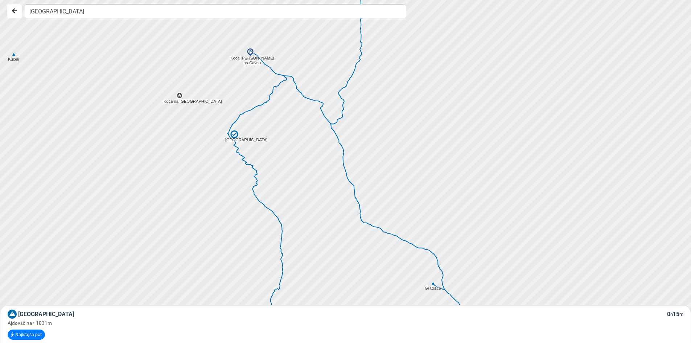
drag, startPoint x: 312, startPoint y: 134, endPoint x: 324, endPoint y: 183, distance: 50.8
click at [324, 183] on div at bounding box center [347, 171] width 835 height 411
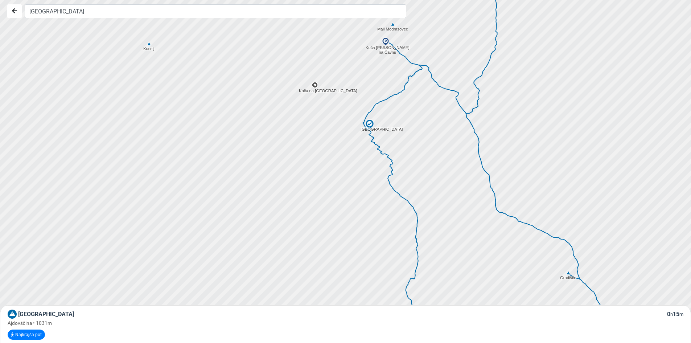
drag, startPoint x: 308, startPoint y: 162, endPoint x: 426, endPoint y: 151, distance: 118.4
click at [426, 151] on div at bounding box center [348, 171] width 835 height 411
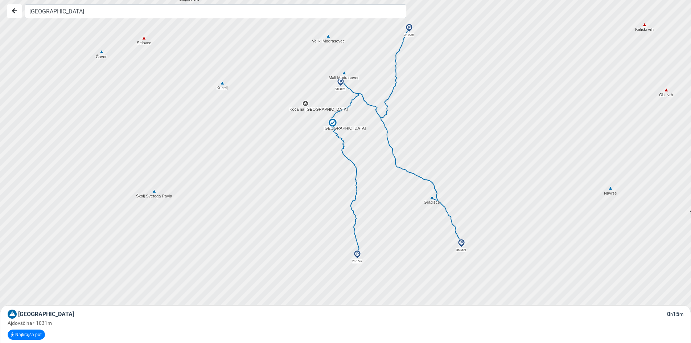
drag, startPoint x: 409, startPoint y: 268, endPoint x: 408, endPoint y: 242, distance: 25.8
click at [408, 242] on div at bounding box center [347, 171] width 835 height 411
click at [185, 189] on div at bounding box center [347, 171] width 835 height 411
click at [188, 192] on div at bounding box center [347, 171] width 835 height 411
click at [168, 189] on div at bounding box center [347, 171] width 835 height 411
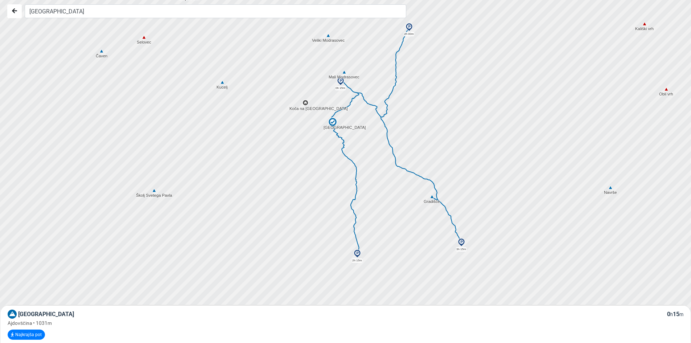
click at [191, 193] on div at bounding box center [347, 171] width 835 height 411
click at [330, 123] on img at bounding box center [332, 122] width 11 height 11
click at [305, 104] on img at bounding box center [305, 102] width 7 height 7
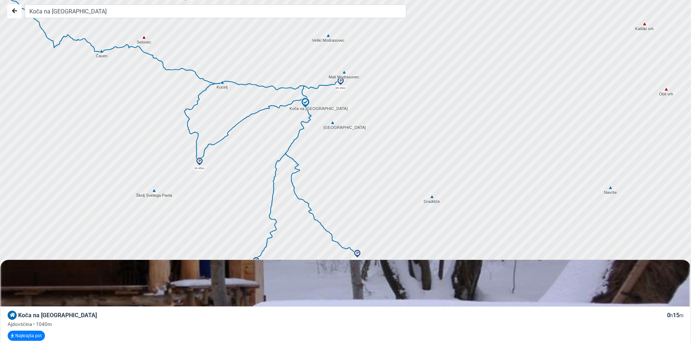
click at [199, 160] on img at bounding box center [199, 161] width 9 height 9
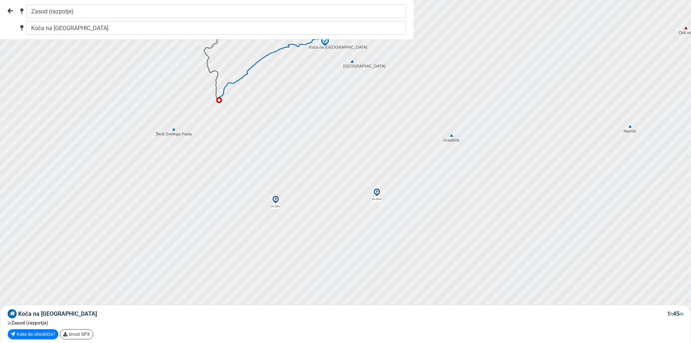
drag, startPoint x: 279, startPoint y: 235, endPoint x: 299, endPoint y: 110, distance: 126.6
click at [299, 113] on div at bounding box center [347, 171] width 835 height 411
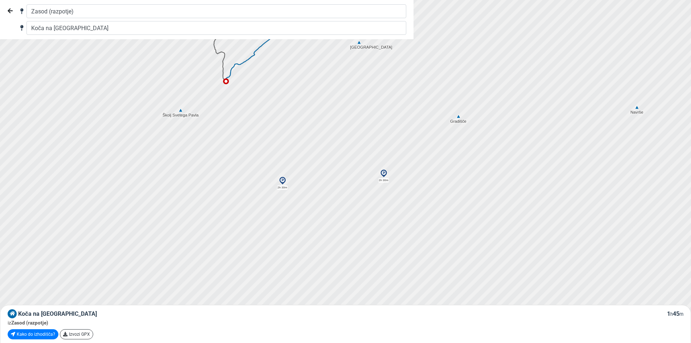
drag, startPoint x: 298, startPoint y: 109, endPoint x: 305, endPoint y: 191, distance: 82.6
click at [305, 191] on div at bounding box center [347, 171] width 835 height 411
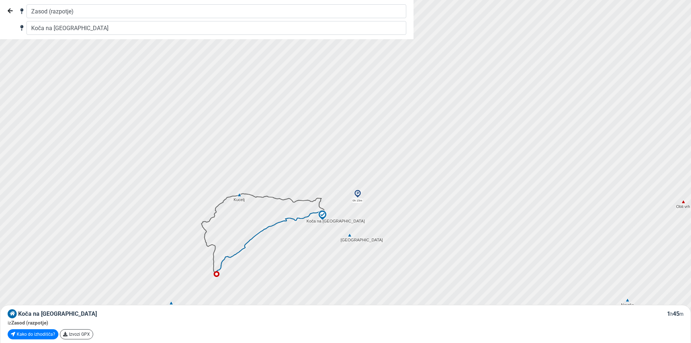
drag, startPoint x: 456, startPoint y: 61, endPoint x: 442, endPoint y: 165, distance: 105.3
click at [454, 240] on div at bounding box center [347, 171] width 835 height 411
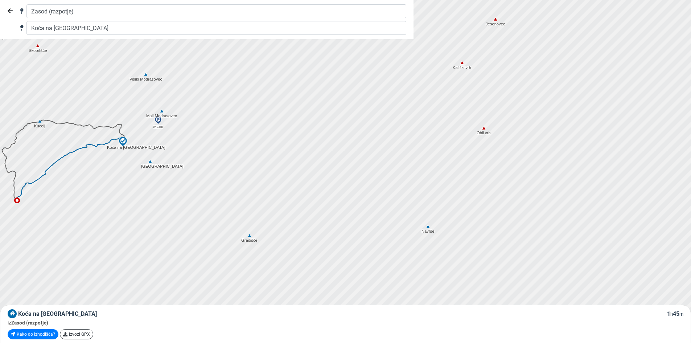
drag, startPoint x: 627, startPoint y: 178, endPoint x: 427, endPoint y: 104, distance: 212.6
click at [427, 104] on div at bounding box center [347, 171] width 835 height 411
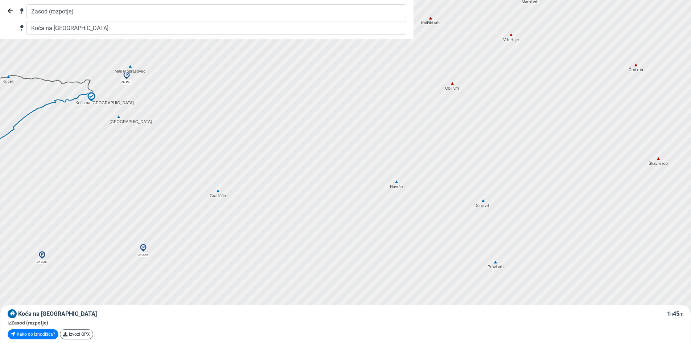
drag, startPoint x: 556, startPoint y: 171, endPoint x: 519, endPoint y: 119, distance: 64.5
click at [519, 120] on div at bounding box center [346, 170] width 835 height 411
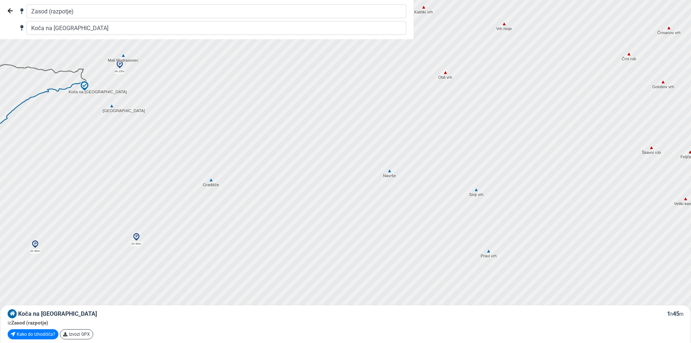
drag, startPoint x: 582, startPoint y: 206, endPoint x: 600, endPoint y: 199, distance: 19.4
click at [600, 199] on div at bounding box center [349, 169] width 835 height 411
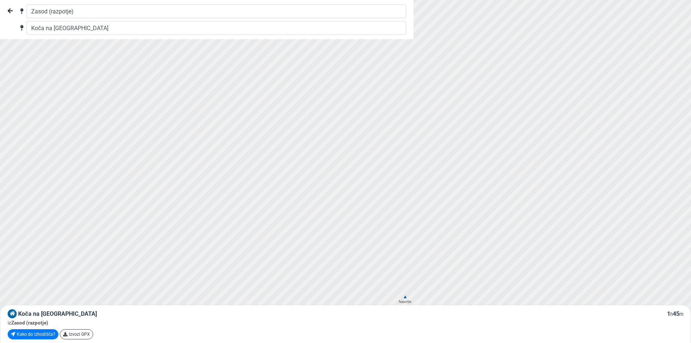
drag, startPoint x: 488, startPoint y: 128, endPoint x: 646, endPoint y: 247, distance: 198.0
click at [646, 247] on div at bounding box center [347, 171] width 835 height 411
drag, startPoint x: 560, startPoint y: 141, endPoint x: 461, endPoint y: 97, distance: 108.4
click at [460, 104] on div at bounding box center [348, 171] width 835 height 411
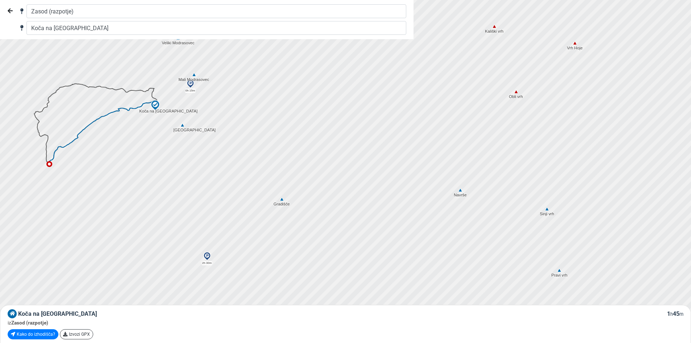
drag, startPoint x: 495, startPoint y: 175, endPoint x: 630, endPoint y: 180, distance: 135.7
click at [630, 181] on div at bounding box center [355, 170] width 835 height 411
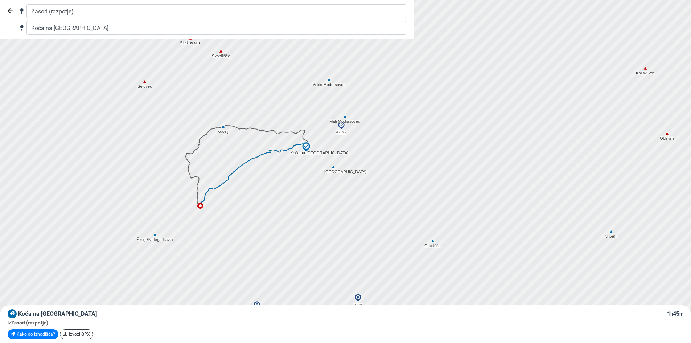
drag, startPoint x: 299, startPoint y: 132, endPoint x: 430, endPoint y: 174, distance: 137.4
click at [430, 174] on div at bounding box center [347, 171] width 835 height 411
click at [201, 137] on icon at bounding box center [196, 156] width 22 height 44
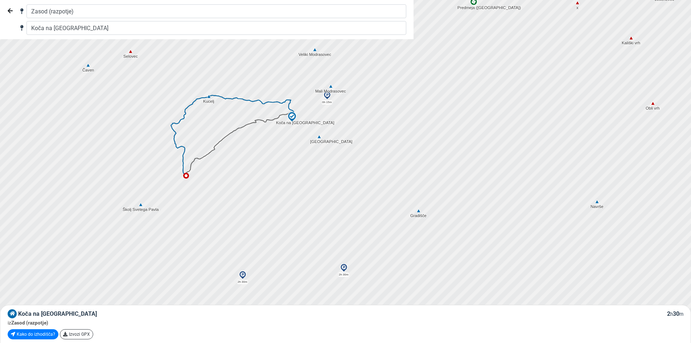
drag, startPoint x: 281, startPoint y: 260, endPoint x: 267, endPoint y: 230, distance: 33.1
click at [267, 230] on div at bounding box center [347, 172] width 835 height 411
click at [335, 107] on div at bounding box center [347, 171] width 835 height 411
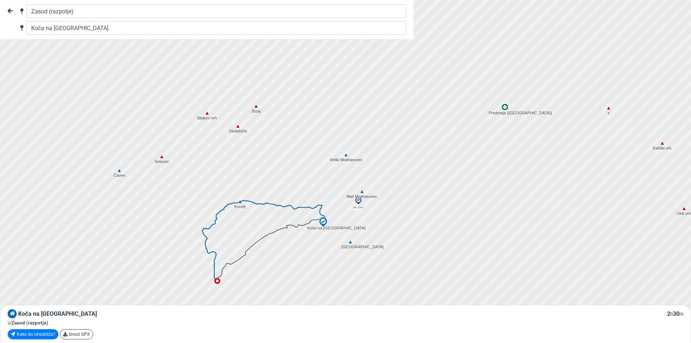
drag, startPoint x: 366, startPoint y: 75, endPoint x: 399, endPoint y: 184, distance: 114.3
click at [399, 184] on div at bounding box center [349, 176] width 835 height 411
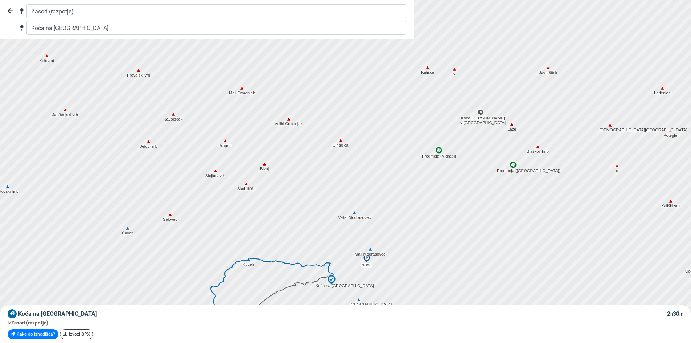
drag, startPoint x: 383, startPoint y: 71, endPoint x: 389, endPoint y: 121, distance: 50.8
click at [389, 123] on div at bounding box center [347, 170] width 835 height 411
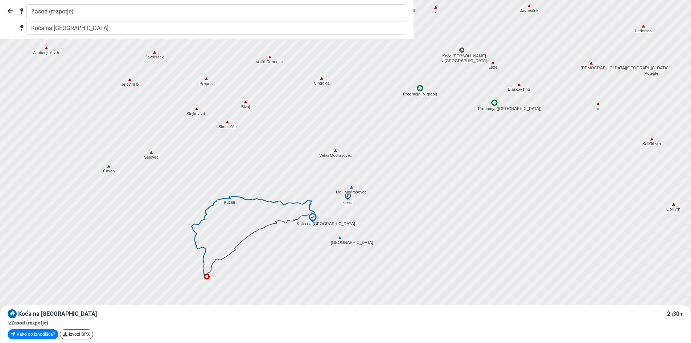
drag, startPoint x: 376, startPoint y: 170, endPoint x: 356, endPoint y: 97, distance: 75.3
click at [356, 97] on div at bounding box center [346, 162] width 835 height 411
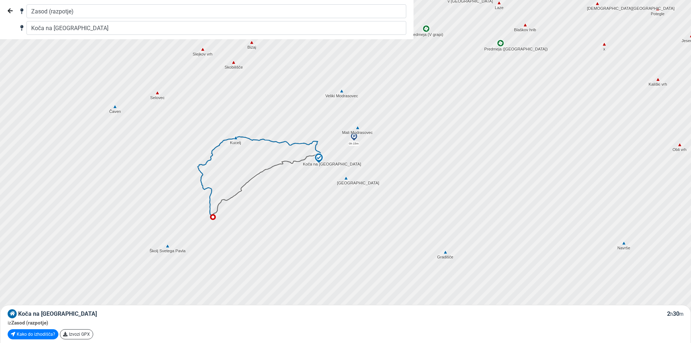
drag, startPoint x: 386, startPoint y: 169, endPoint x: 397, endPoint y: 113, distance: 56.2
click at [397, 113] on div at bounding box center [349, 169] width 835 height 411
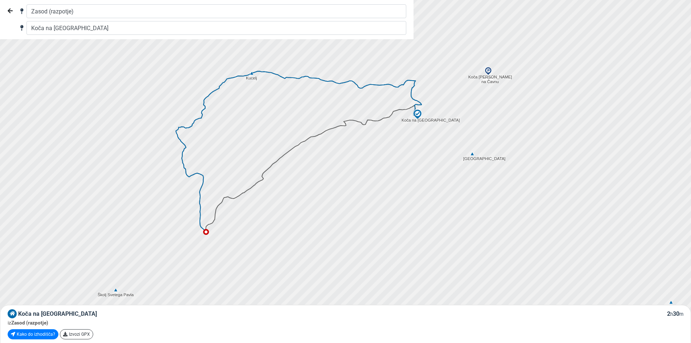
drag, startPoint x: 245, startPoint y: 194, endPoint x: 221, endPoint y: 252, distance: 62.4
click at [221, 252] on div at bounding box center [347, 172] width 835 height 411
click at [275, 122] on div at bounding box center [347, 171] width 835 height 411
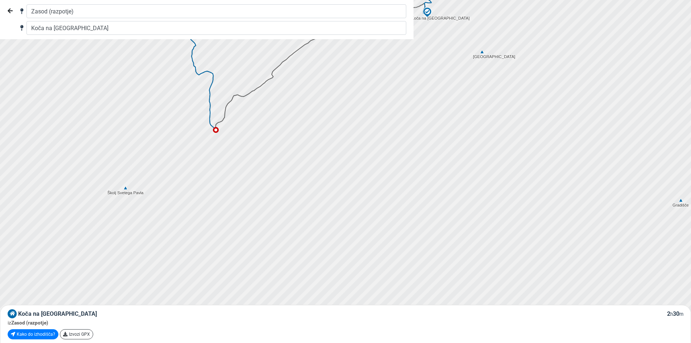
drag, startPoint x: 216, startPoint y: 268, endPoint x: 226, endPoint y: 157, distance: 111.7
click at [226, 157] on div at bounding box center [347, 157] width 835 height 411
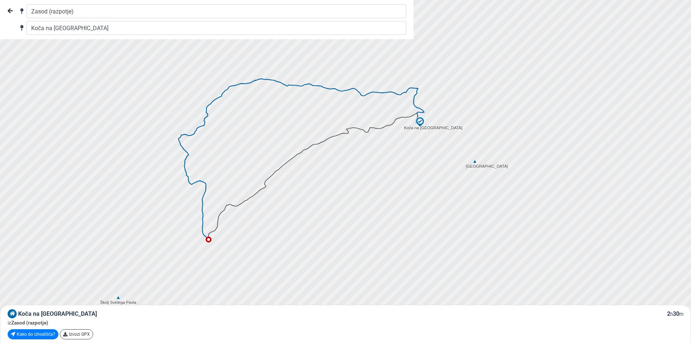
drag, startPoint x: 242, startPoint y: 161, endPoint x: 235, endPoint y: 298, distance: 137.2
click at [235, 298] on div at bounding box center [347, 175] width 835 height 411
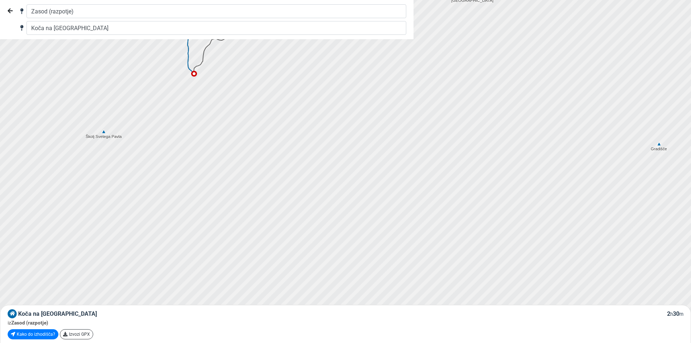
drag, startPoint x: 383, startPoint y: 216, endPoint x: 362, endPoint y: 22, distance: 194.7
click at [362, 22] on div "Zasod (razpotje) Koča na [GEOGRAPHIC_DATA] na [GEOGRAPHIC_DATA] 2 h 30 m iz [GE…" at bounding box center [345, 171] width 691 height 343
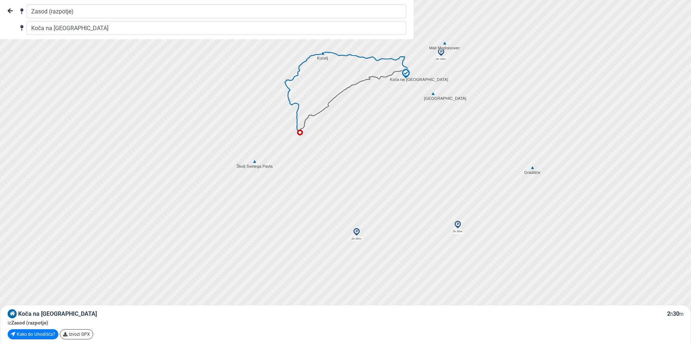
drag, startPoint x: 284, startPoint y: 196, endPoint x: 277, endPoint y: 236, distance: 40.1
click at [277, 236] on div at bounding box center [347, 171] width 835 height 411
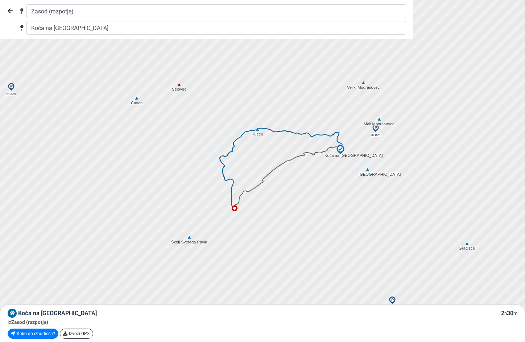
drag, startPoint x: 368, startPoint y: 121, endPoint x: 388, endPoint y: 197, distance: 79.2
click at [388, 197] on div at bounding box center [262, 171] width 630 height 411
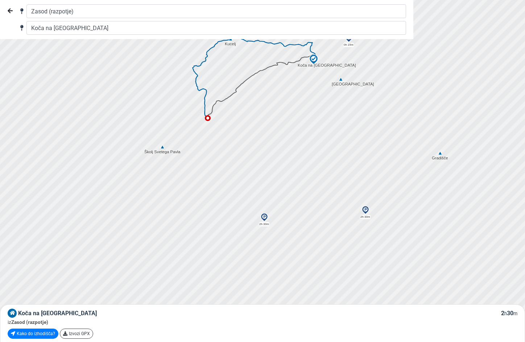
drag, startPoint x: 259, startPoint y: 252, endPoint x: 233, endPoint y: 181, distance: 75.0
click at [233, 181] on div at bounding box center [262, 171] width 630 height 411
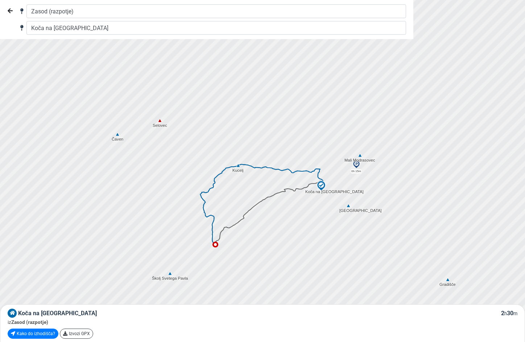
drag, startPoint x: 382, startPoint y: 173, endPoint x: 389, endPoint y: 267, distance: 94.5
click at [389, 267] on div at bounding box center [262, 171] width 630 height 411
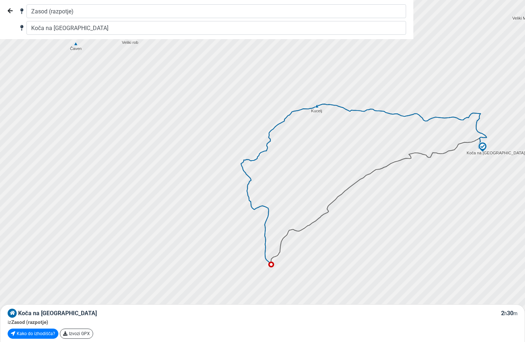
drag, startPoint x: 207, startPoint y: 200, endPoint x: 246, endPoint y: 162, distance: 54.9
click at [246, 162] on icon at bounding box center [262, 164] width 42 height 85
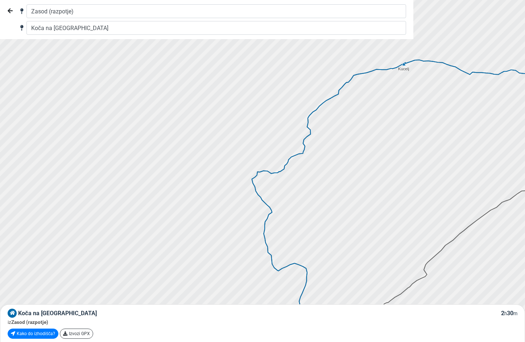
click at [220, 145] on div at bounding box center [262, 171] width 630 height 411
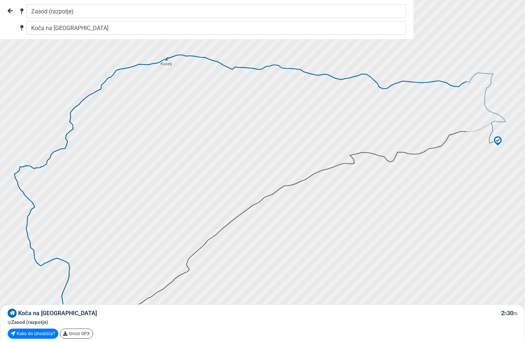
drag, startPoint x: 314, startPoint y: 190, endPoint x: 75, endPoint y: 185, distance: 238.6
click at [75, 185] on div at bounding box center [262, 171] width 630 height 411
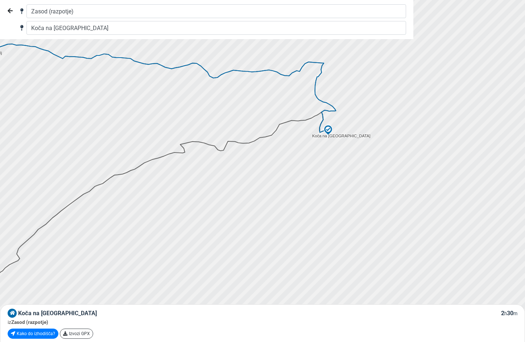
drag, startPoint x: 384, startPoint y: 189, endPoint x: 199, endPoint y: 178, distance: 185.2
click at [199, 178] on div at bounding box center [255, 171] width 630 height 411
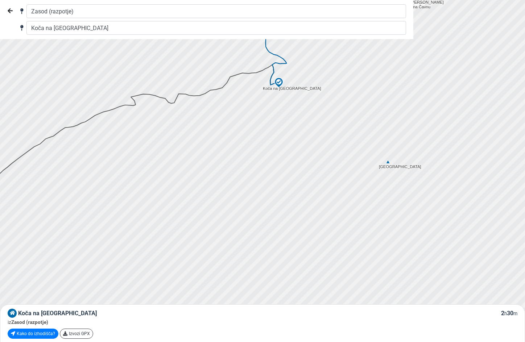
drag, startPoint x: 338, startPoint y: 245, endPoint x: 297, endPoint y: 194, distance: 65.5
click at [298, 194] on div at bounding box center [261, 170] width 630 height 411
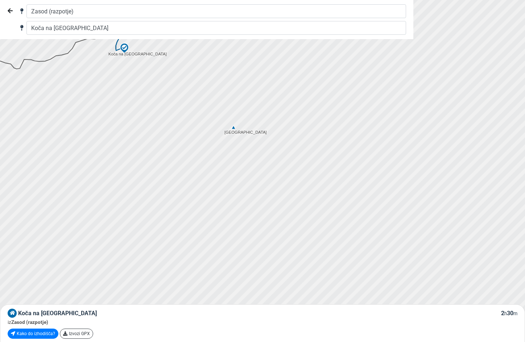
drag, startPoint x: 352, startPoint y: 236, endPoint x: 206, endPoint y: 208, distance: 149.5
click at [204, 208] on div at bounding box center [237, 168] width 630 height 411
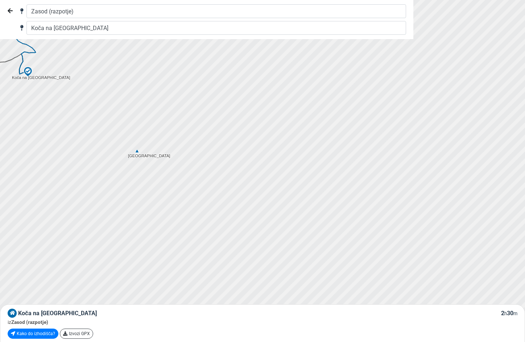
drag, startPoint x: 384, startPoint y: 224, endPoint x: 288, endPoint y: 256, distance: 100.7
click at [288, 256] on div at bounding box center [258, 172] width 630 height 411
drag, startPoint x: 360, startPoint y: 243, endPoint x: 340, endPoint y: 171, distance: 74.5
click at [340, 171] on div at bounding box center [262, 171] width 630 height 411
drag, startPoint x: 363, startPoint y: 197, endPoint x: 358, endPoint y: 326, distance: 129.2
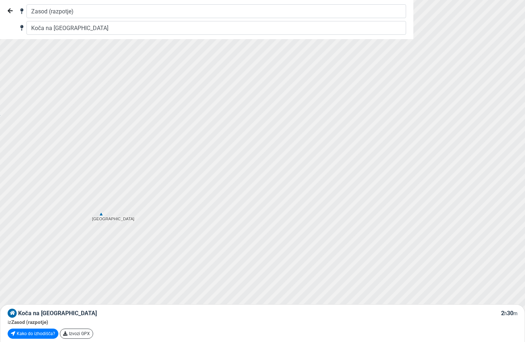
click at [358, 326] on div "Zasod (razpotje) Koča na [GEOGRAPHIC_DATA] na [GEOGRAPHIC_DATA] 2 h 30 m iz [GE…" at bounding box center [262, 171] width 525 height 342
drag, startPoint x: 380, startPoint y: 205, endPoint x: 380, endPoint y: 322, distance: 116.7
click at [380, 322] on div "Zasod (razpotje) Koča na [GEOGRAPHIC_DATA] na [GEOGRAPHIC_DATA] 2 h 30 m iz [GE…" at bounding box center [262, 171] width 525 height 342
drag, startPoint x: 391, startPoint y: 189, endPoint x: 388, endPoint y: 290, distance: 101.6
click at [391, 300] on div at bounding box center [262, 173] width 630 height 411
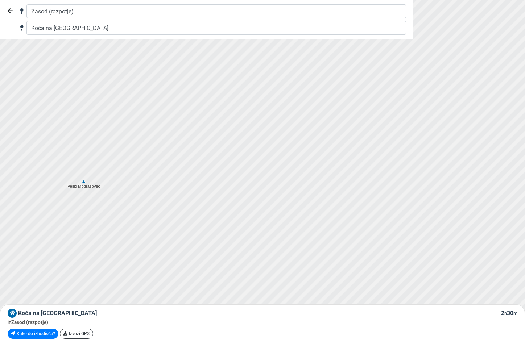
drag, startPoint x: 401, startPoint y: 170, endPoint x: 402, endPoint y: 268, distance: 97.9
click at [402, 268] on div at bounding box center [263, 176] width 630 height 411
drag, startPoint x: 436, startPoint y: 146, endPoint x: 459, endPoint y: 82, distance: 67.8
click at [459, 82] on div at bounding box center [265, 161] width 630 height 411
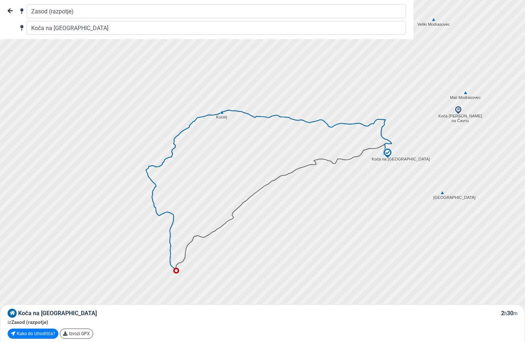
drag, startPoint x: 358, startPoint y: 226, endPoint x: 526, endPoint y: 108, distance: 205.3
click at [525, 108] on html "Zasod (razpotje) Koča na [GEOGRAPHIC_DATA] na [GEOGRAPHIC_DATA] 2 h 30 m iz [GE…" at bounding box center [262, 171] width 525 height 342
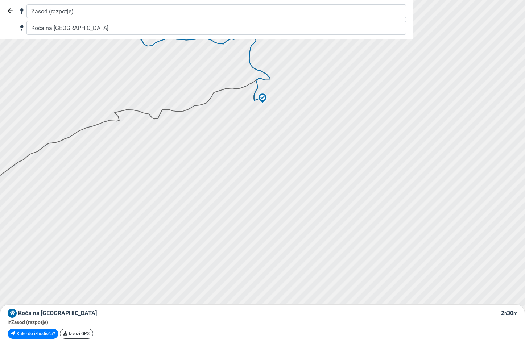
drag, startPoint x: 429, startPoint y: 185, endPoint x: 154, endPoint y: 159, distance: 276.5
click at [154, 159] on div at bounding box center [262, 171] width 630 height 411
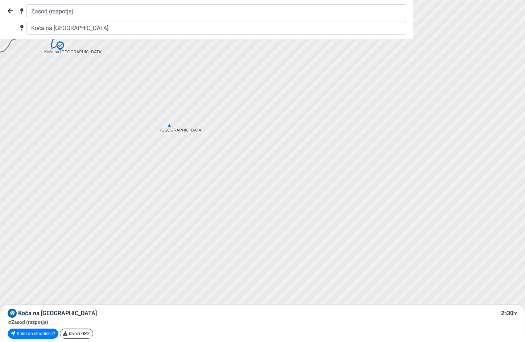
drag, startPoint x: 392, startPoint y: 225, endPoint x: 178, endPoint y: 171, distance: 220.5
click at [178, 171] on div at bounding box center [261, 171] width 630 height 411
drag, startPoint x: 339, startPoint y: 126, endPoint x: 288, endPoint y: 252, distance: 136.5
click at [288, 252] on div at bounding box center [262, 171] width 630 height 411
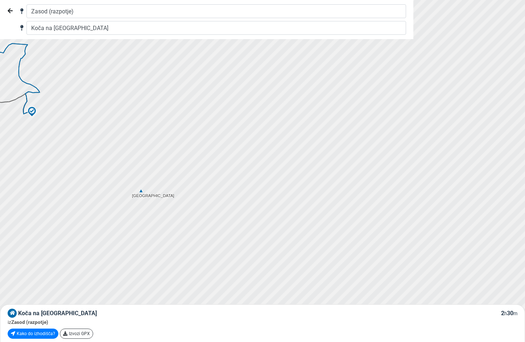
drag, startPoint x: 332, startPoint y: 189, endPoint x: 365, endPoint y: 132, distance: 66.1
click at [365, 132] on div at bounding box center [263, 169] width 630 height 411
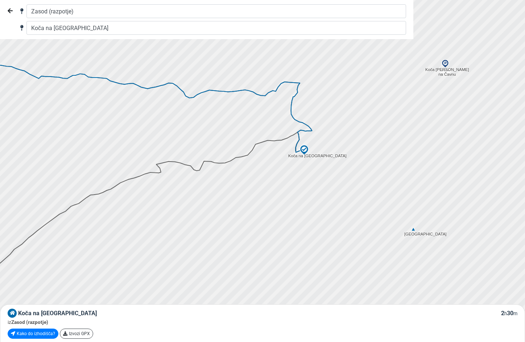
drag, startPoint x: 89, startPoint y: 142, endPoint x: 363, endPoint y: 183, distance: 276.8
click at [363, 183] on div at bounding box center [262, 171] width 630 height 411
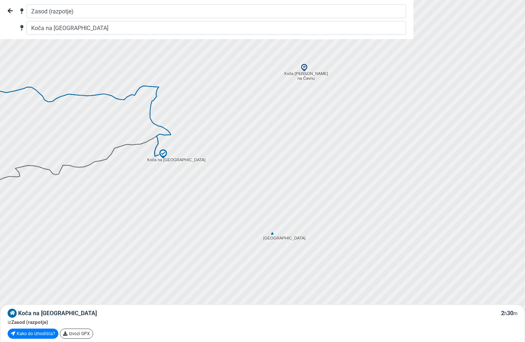
drag, startPoint x: 405, startPoint y: 192, endPoint x: 265, endPoint y: 198, distance: 140.1
click at [263, 195] on div at bounding box center [262, 171] width 630 height 411
drag, startPoint x: 281, startPoint y: 242, endPoint x: 314, endPoint y: 239, distance: 33.1
click at [313, 240] on div at bounding box center [262, 171] width 630 height 411
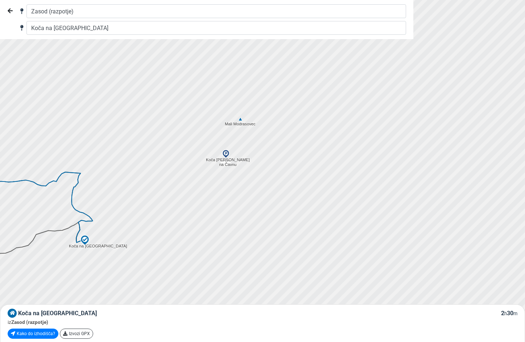
drag, startPoint x: 402, startPoint y: 211, endPoint x: 285, endPoint y: 292, distance: 142.6
click at [289, 299] on div at bounding box center [262, 171] width 630 height 411
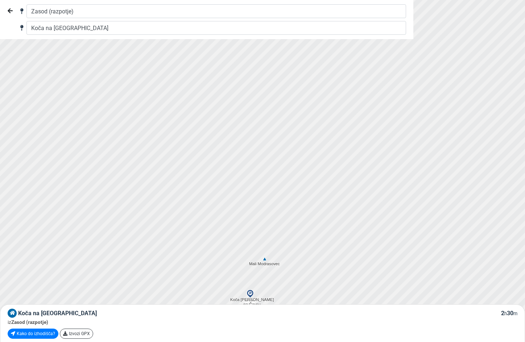
drag, startPoint x: 270, startPoint y: 138, endPoint x: 216, endPoint y: 217, distance: 95.5
click at [293, 279] on div at bounding box center [262, 171] width 630 height 411
drag, startPoint x: 301, startPoint y: 206, endPoint x: 250, endPoint y: 17, distance: 195.8
click at [231, 0] on html "Zasod (razpotje) Koča na [GEOGRAPHIC_DATA] na [GEOGRAPHIC_DATA] 2 h 30 m iz [GE…" at bounding box center [262, 171] width 525 height 342
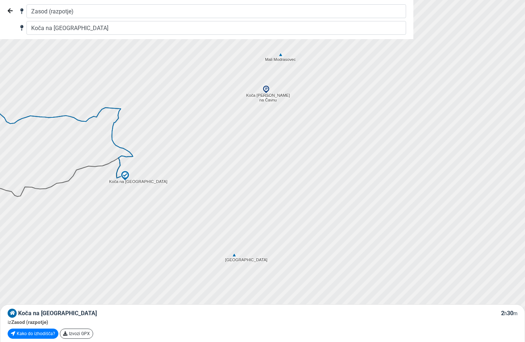
drag, startPoint x: 106, startPoint y: 176, endPoint x: 195, endPoint y: 211, distance: 95.3
click at [195, 210] on div at bounding box center [264, 177] width 630 height 411
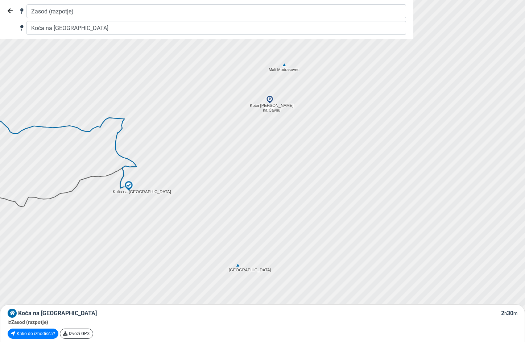
click at [270, 99] on img at bounding box center [269, 99] width 9 height 9
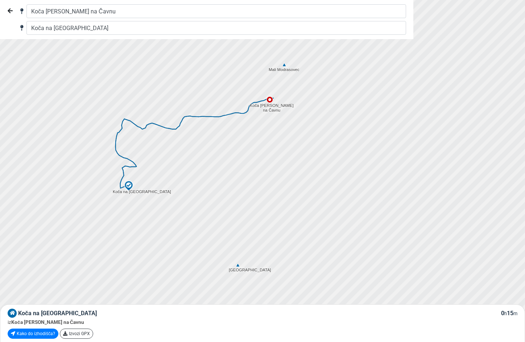
click at [238, 264] on img at bounding box center [238, 265] width 7 height 7
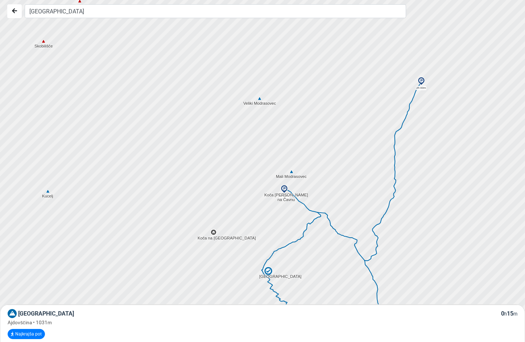
click at [259, 104] on div at bounding box center [262, 171] width 630 height 411
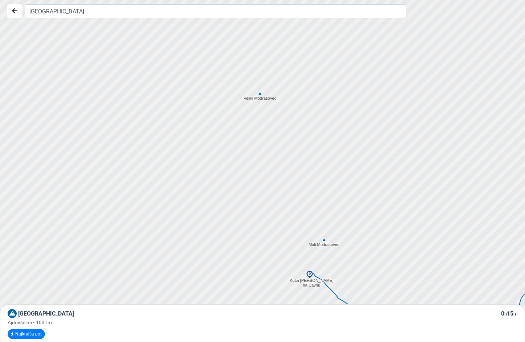
click at [260, 94] on img at bounding box center [260, 93] width 7 height 7
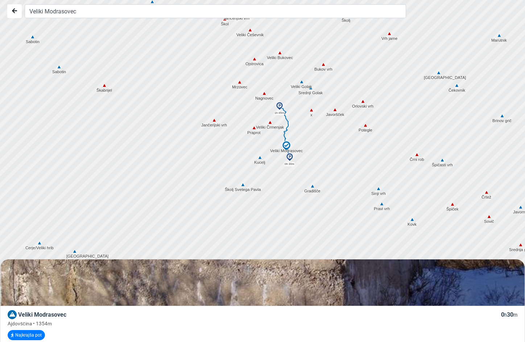
drag, startPoint x: 256, startPoint y: 129, endPoint x: 278, endPoint y: 104, distance: 33.4
